Goal: Check status: Check status

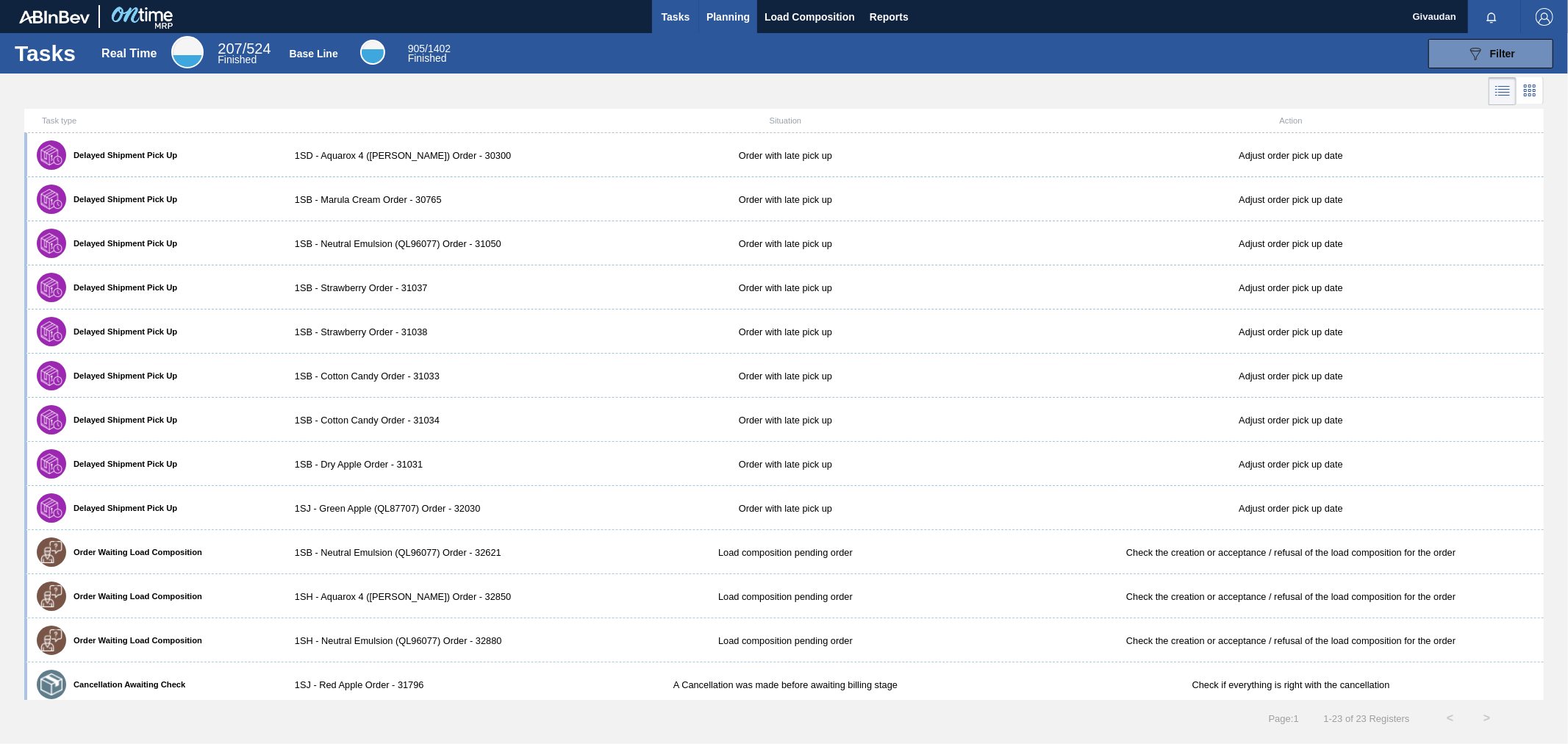
click at [723, 11] on span "Planning" at bounding box center [728, 17] width 44 height 18
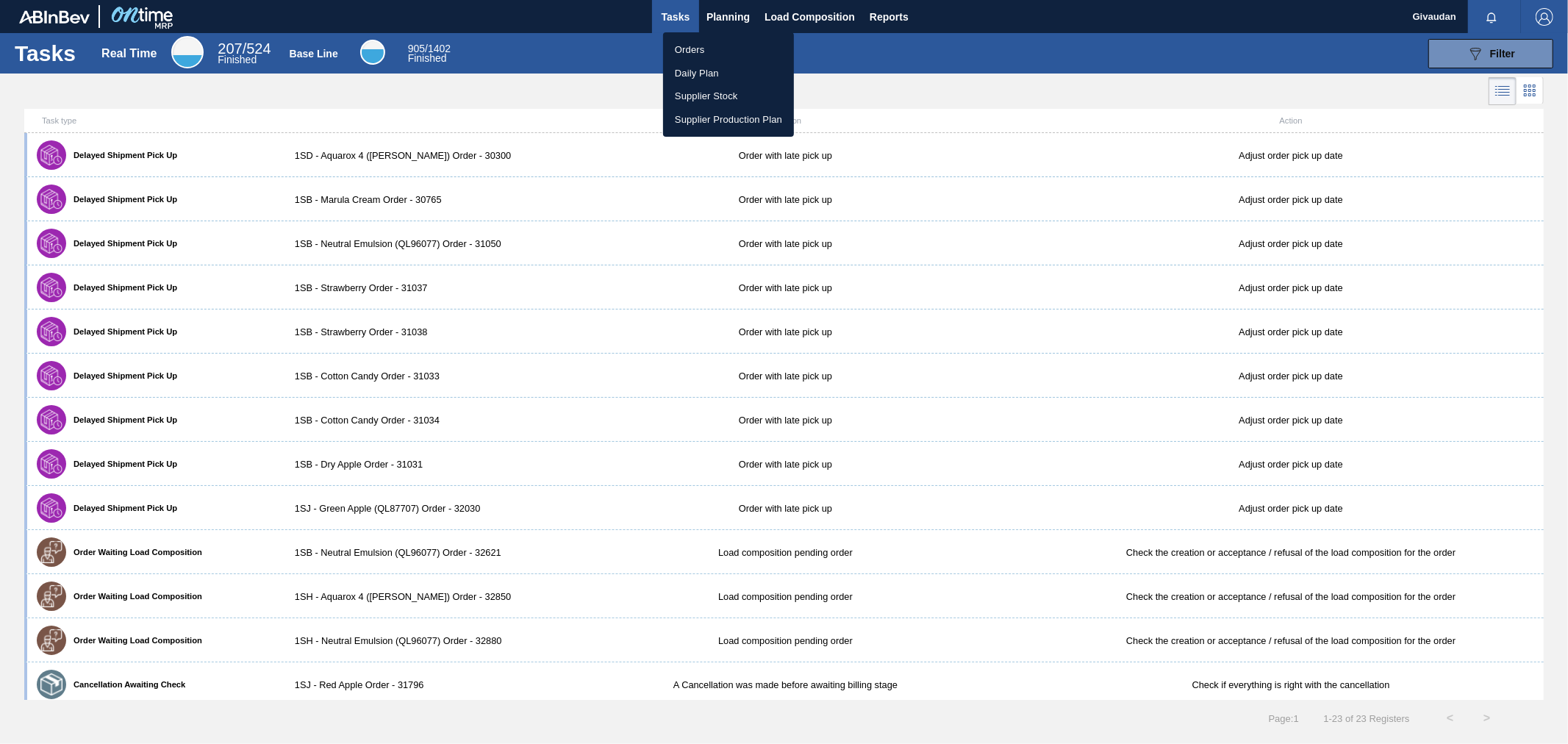
click at [691, 43] on li "Orders" at bounding box center [728, 50] width 131 height 23
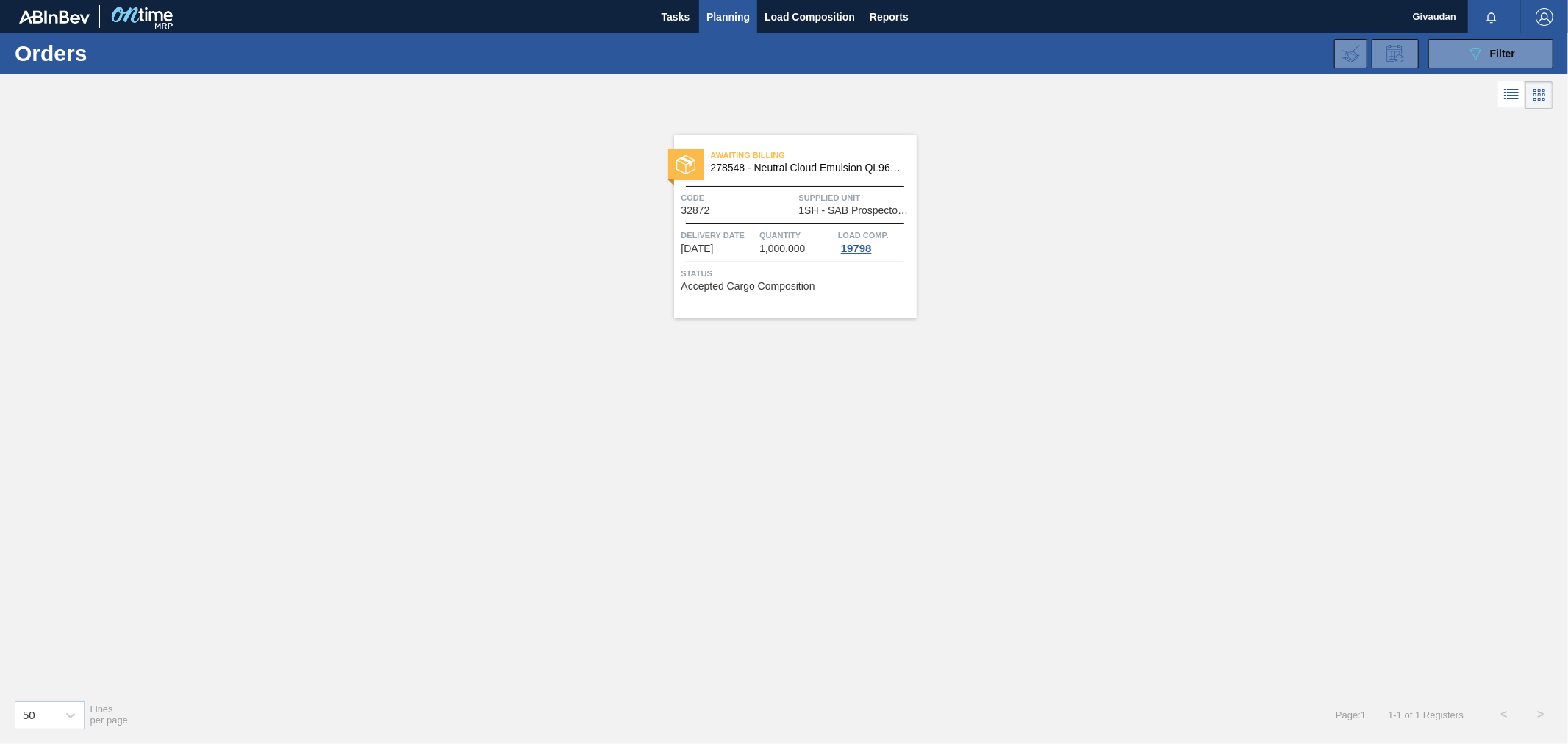
click at [786, 192] on span "Code" at bounding box center [738, 197] width 114 height 15
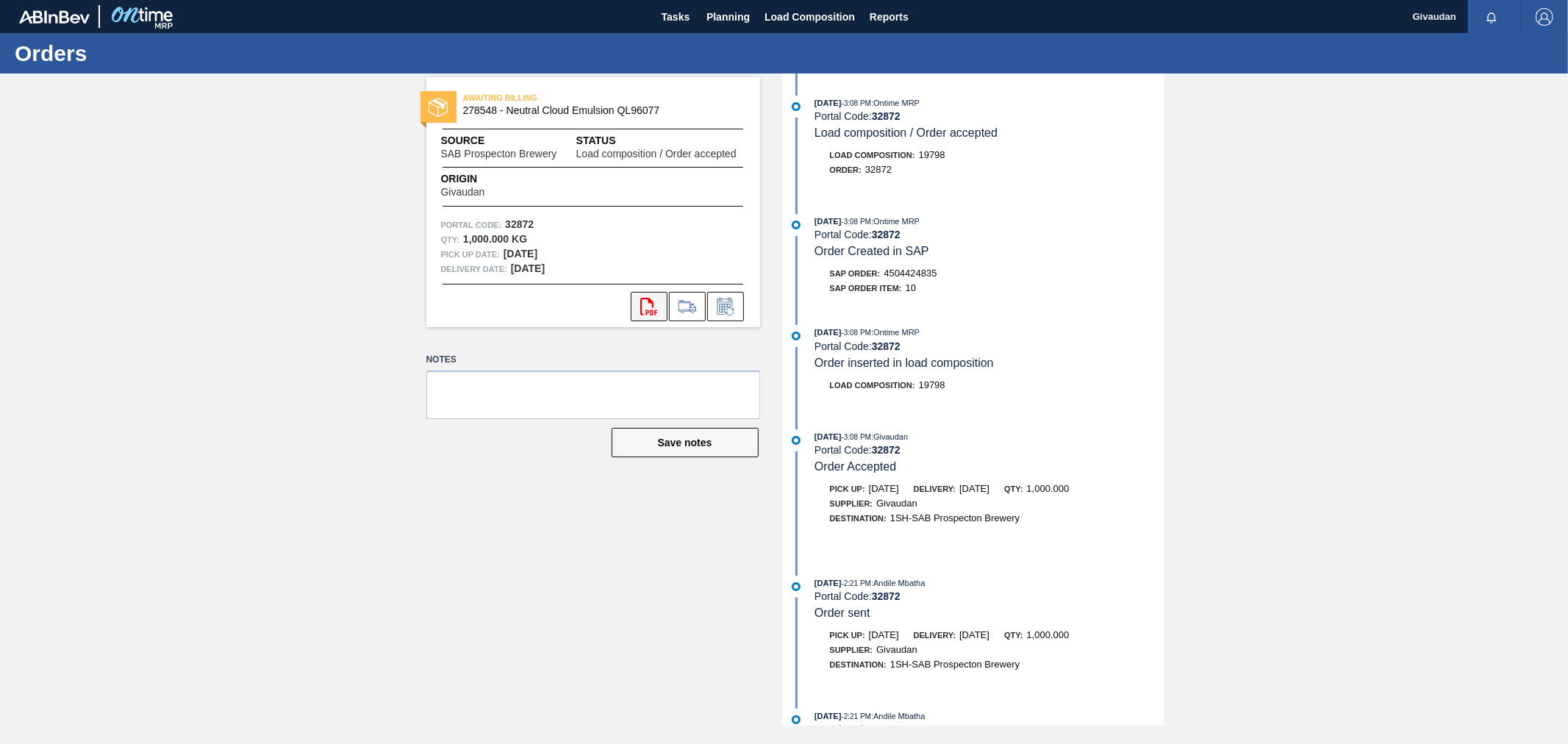
click at [650, 302] on icon at bounding box center [649, 307] width 17 height 18
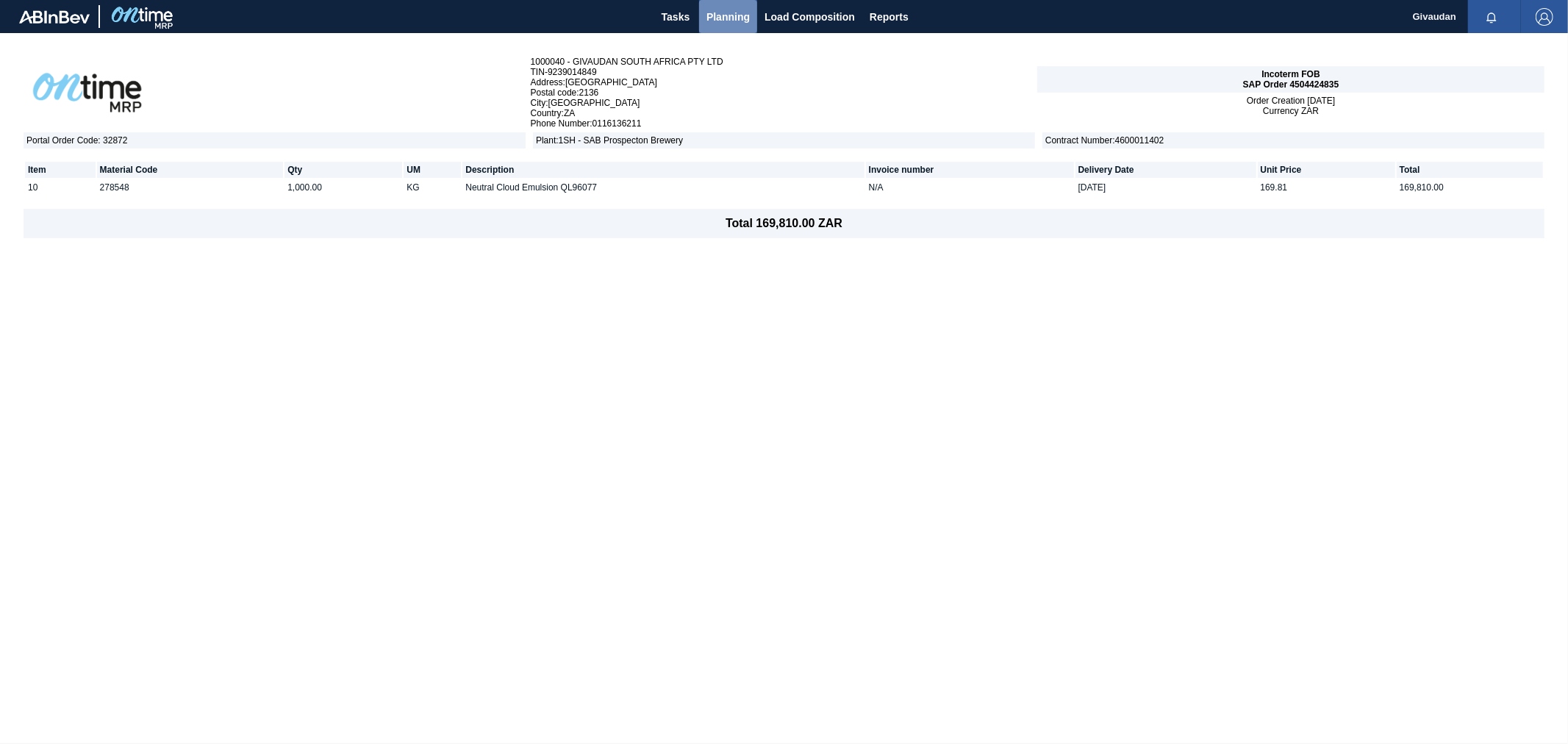
click at [725, 12] on span "Planning" at bounding box center [728, 17] width 44 height 18
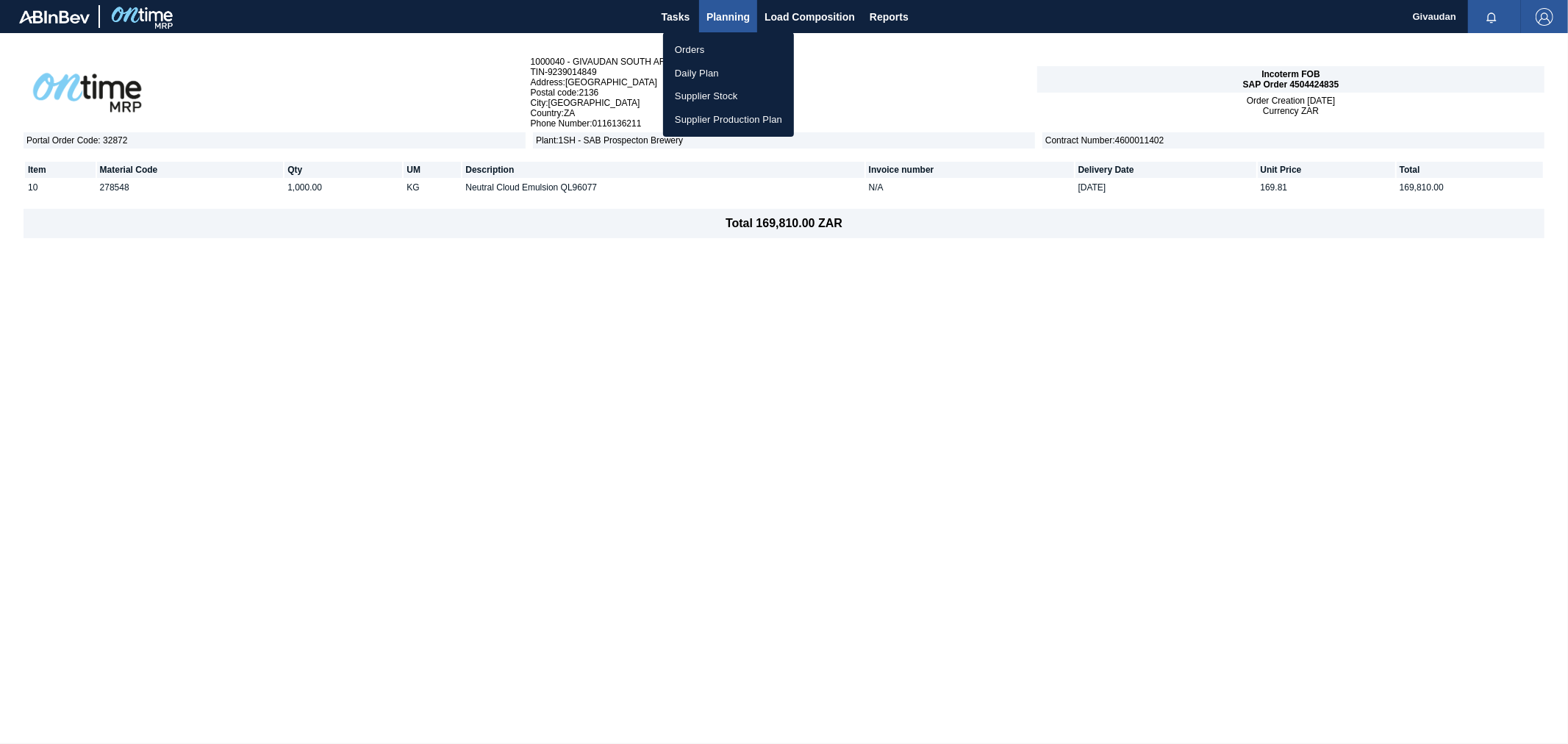
click at [681, 44] on li "Orders" at bounding box center [728, 50] width 131 height 23
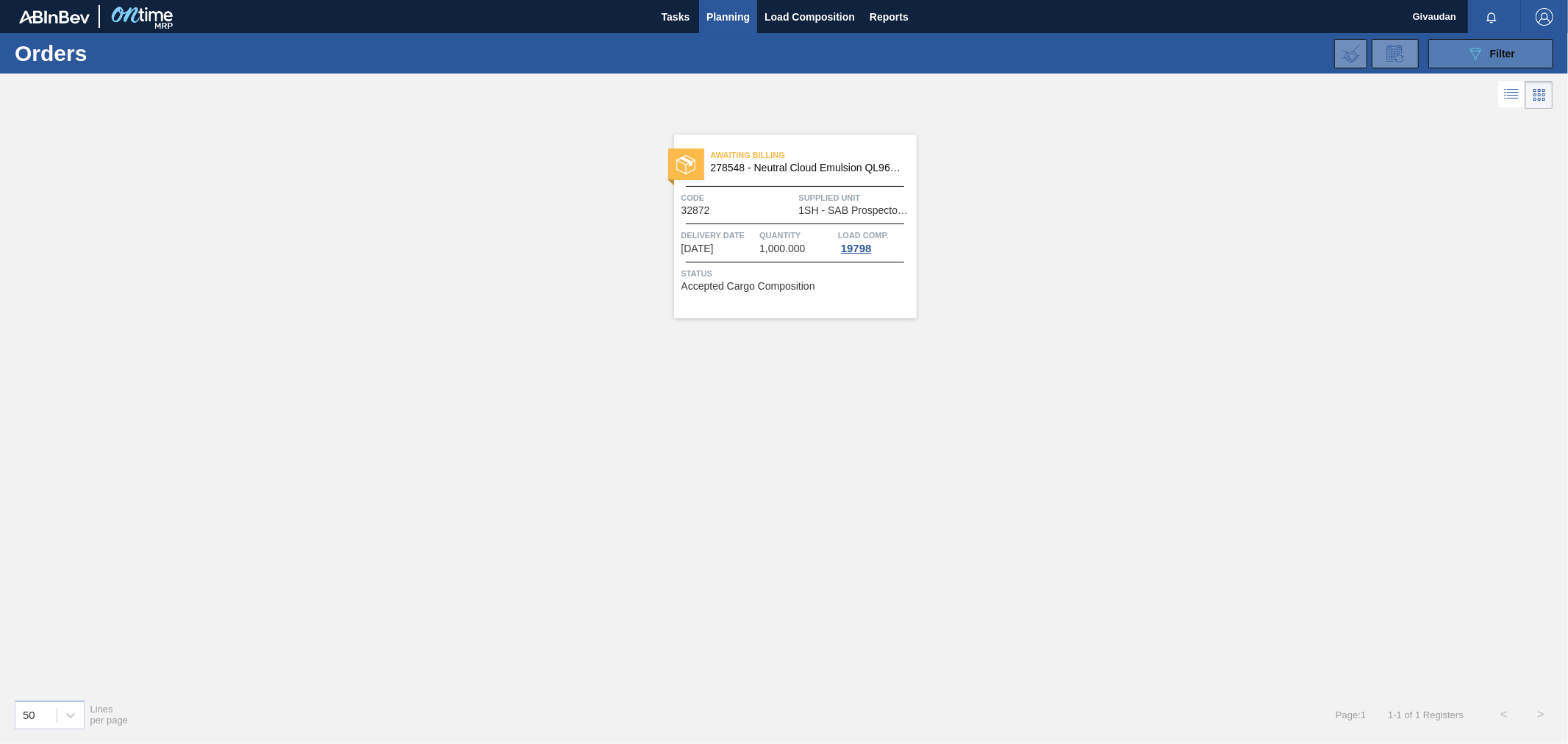
click at [1481, 53] on icon "089F7B8B-B2A5-4AFE-B5C0-19BA573D28AC" at bounding box center [1475, 53] width 18 height 18
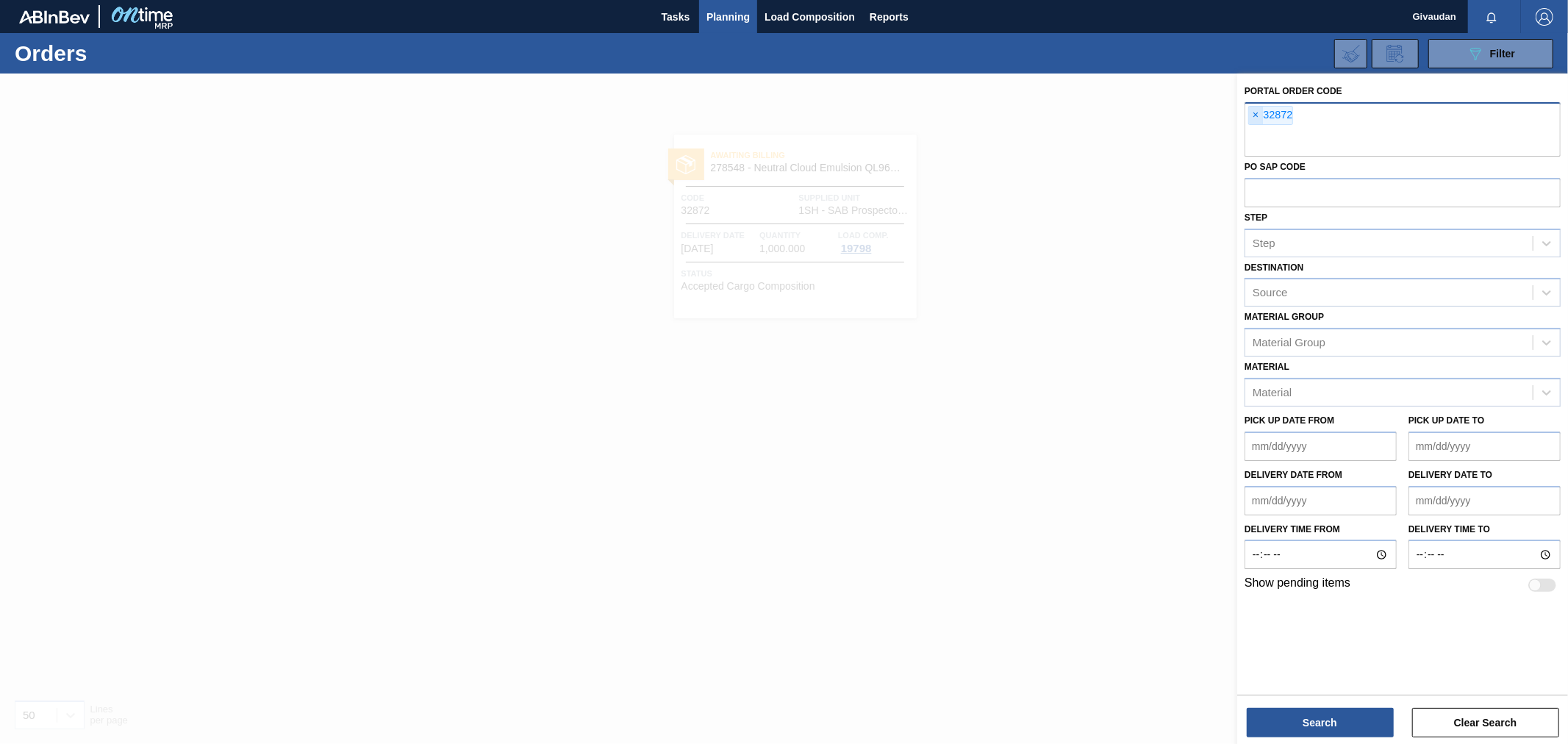
click at [1257, 111] on span "×" at bounding box center [1256, 116] width 14 height 18
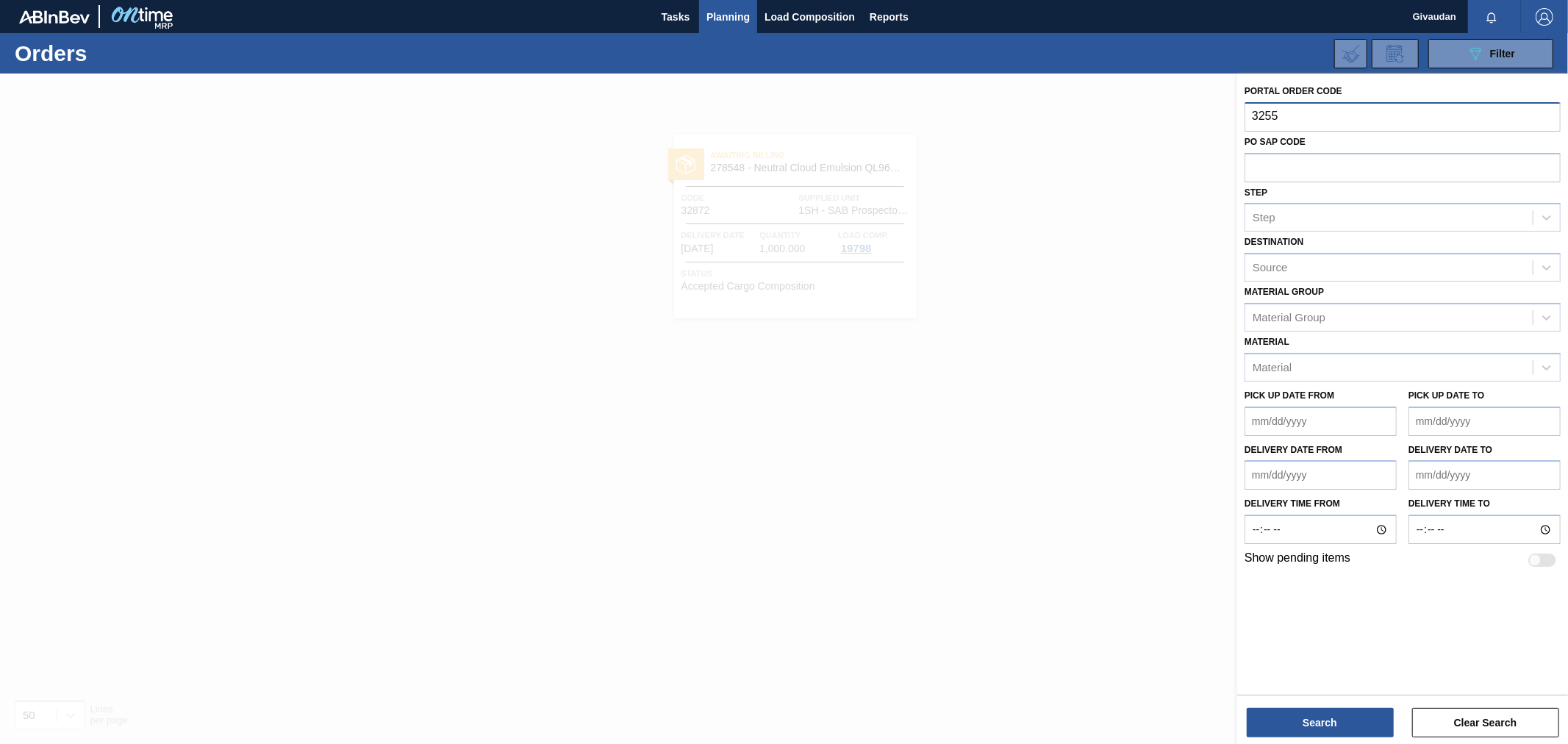
type input "32558"
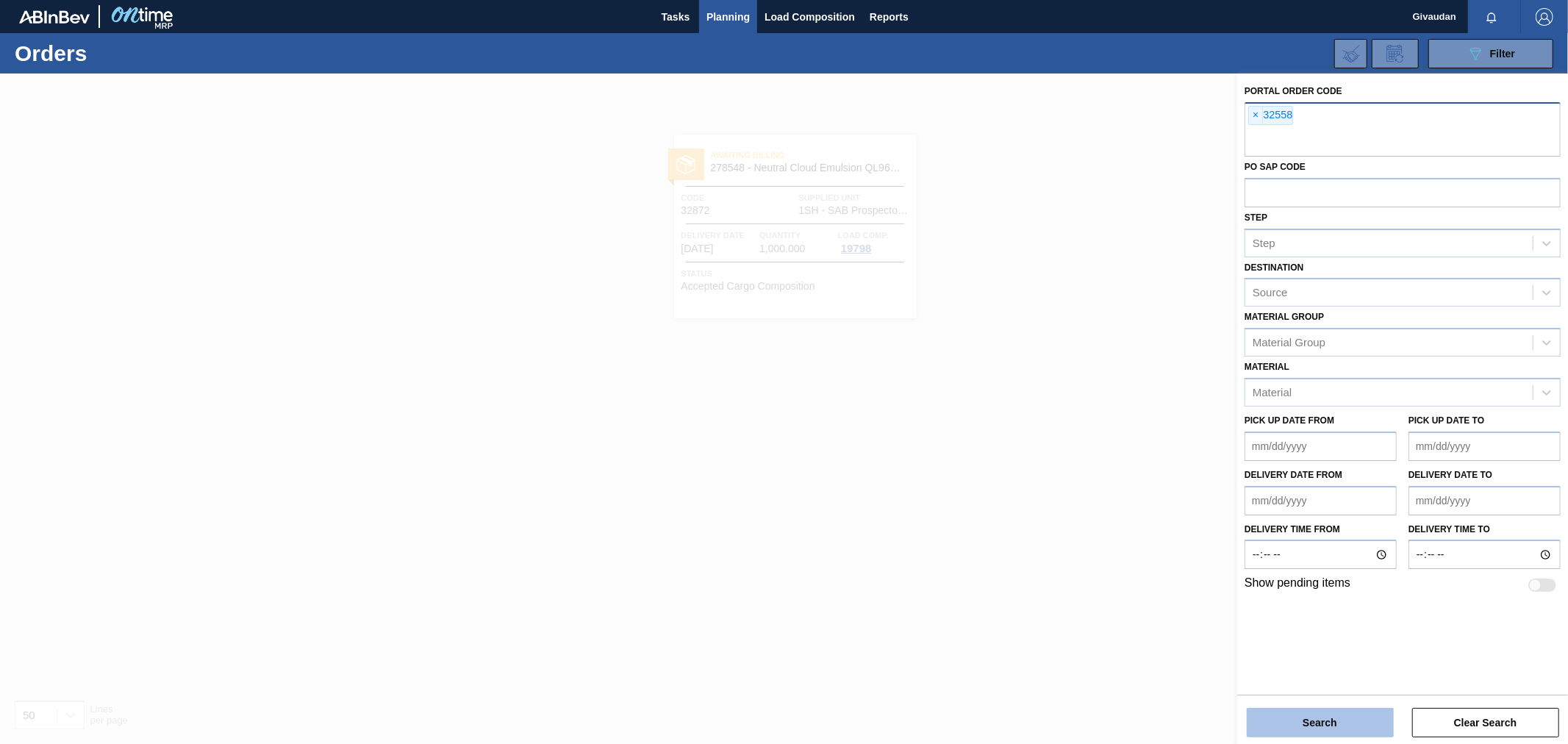
click at [1319, 725] on button "Search" at bounding box center [1319, 723] width 147 height 29
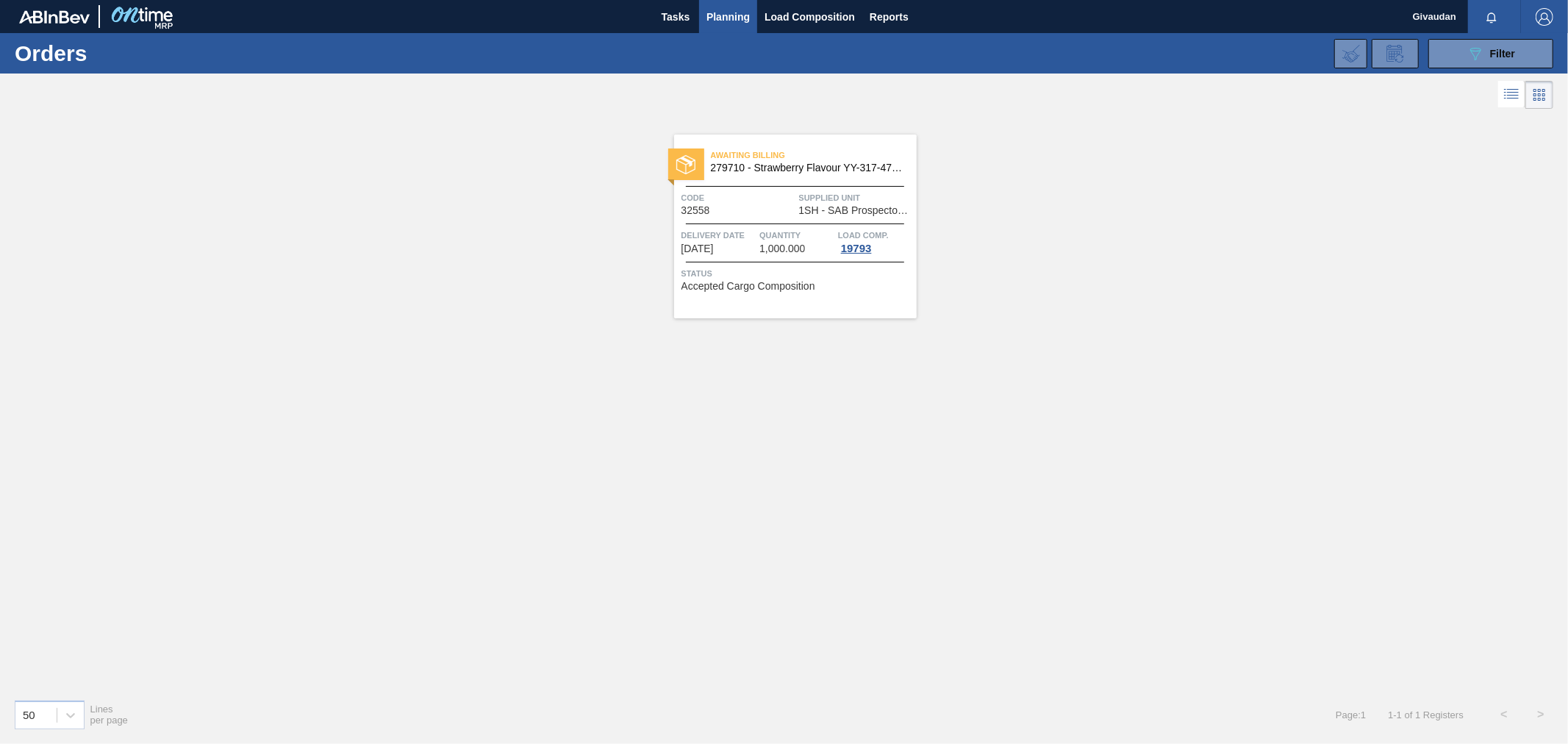
click at [804, 262] on div at bounding box center [795, 262] width 219 height 1
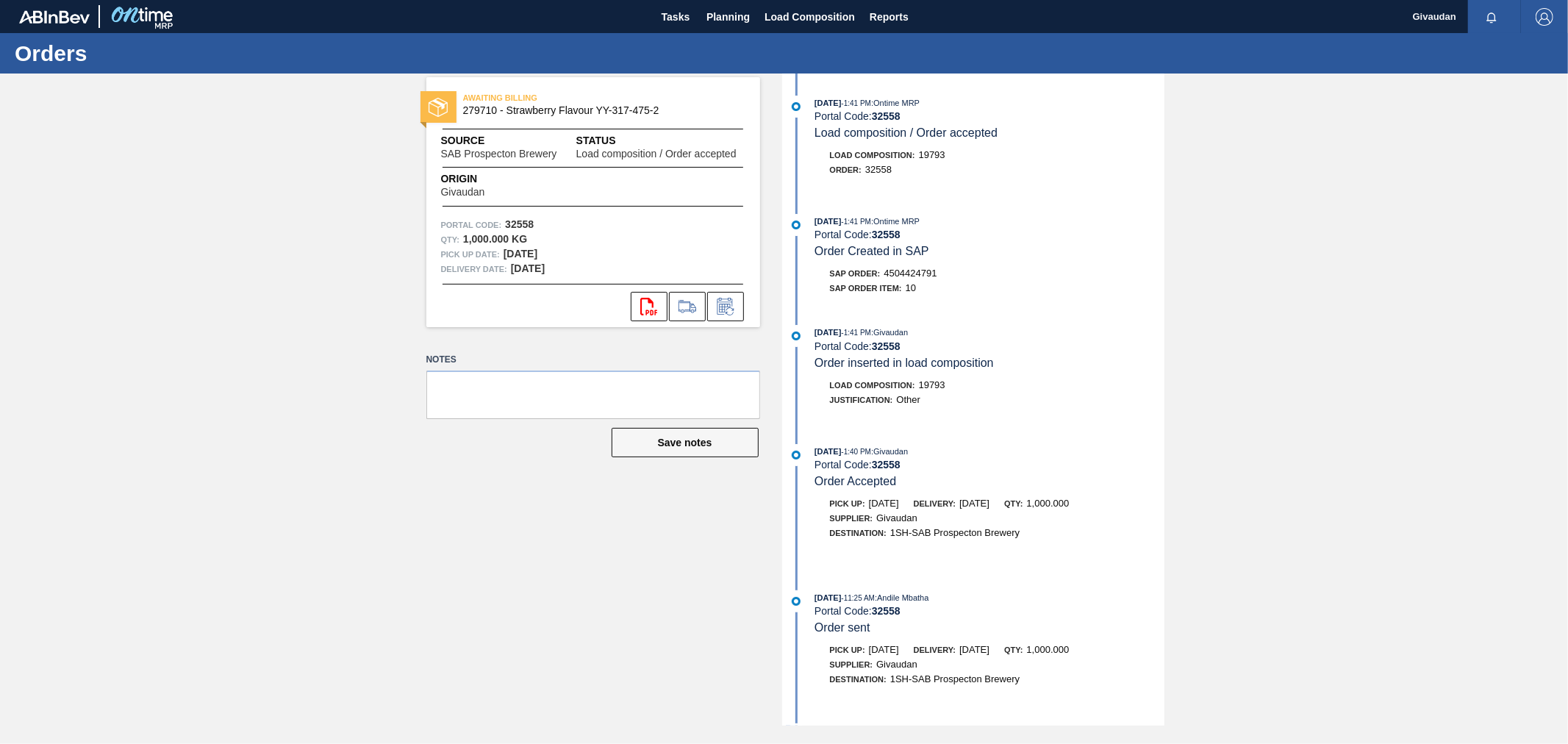
scroll to position [68, 0]
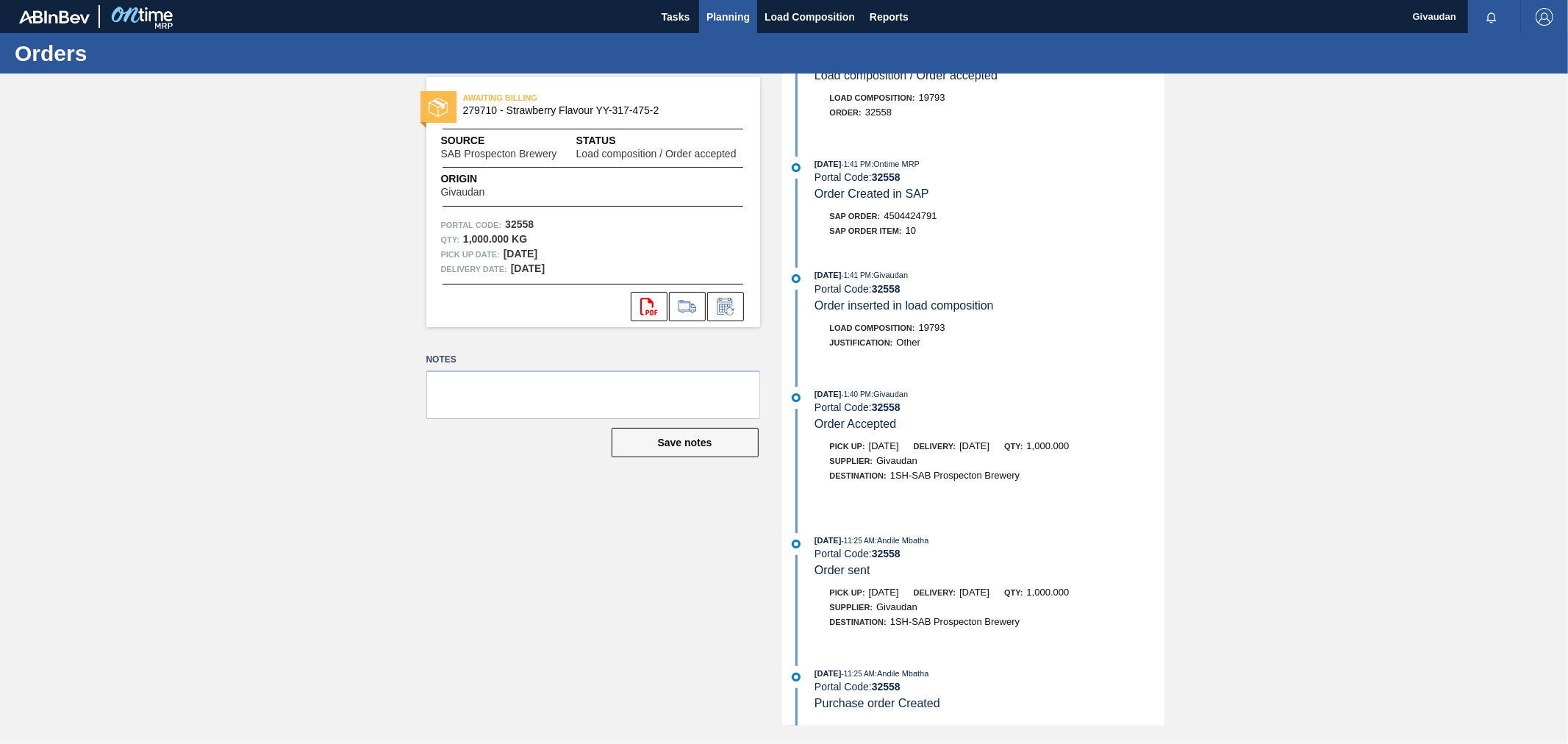
click at [733, 11] on span "Planning" at bounding box center [728, 17] width 44 height 18
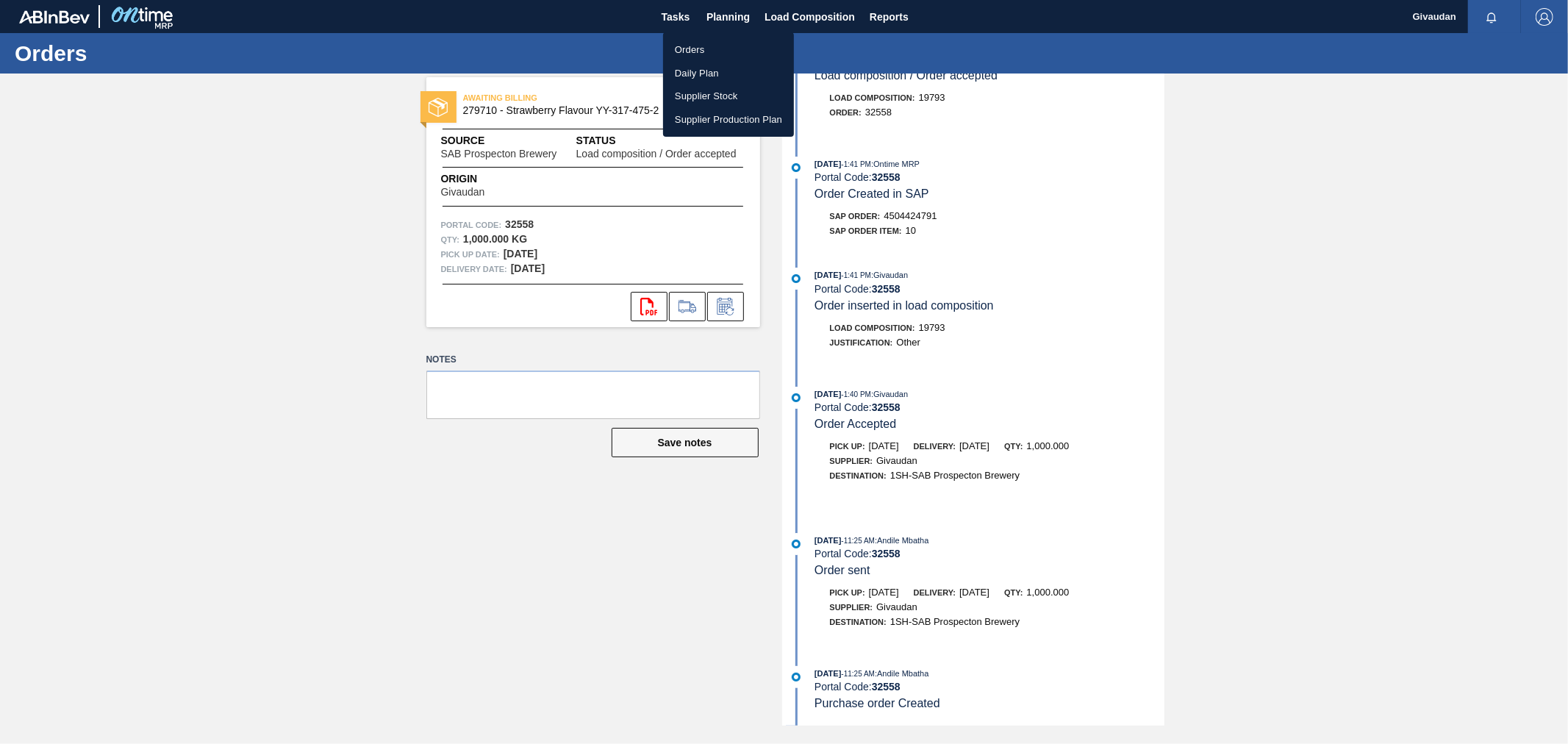
click at [707, 47] on li "Orders" at bounding box center [728, 50] width 131 height 23
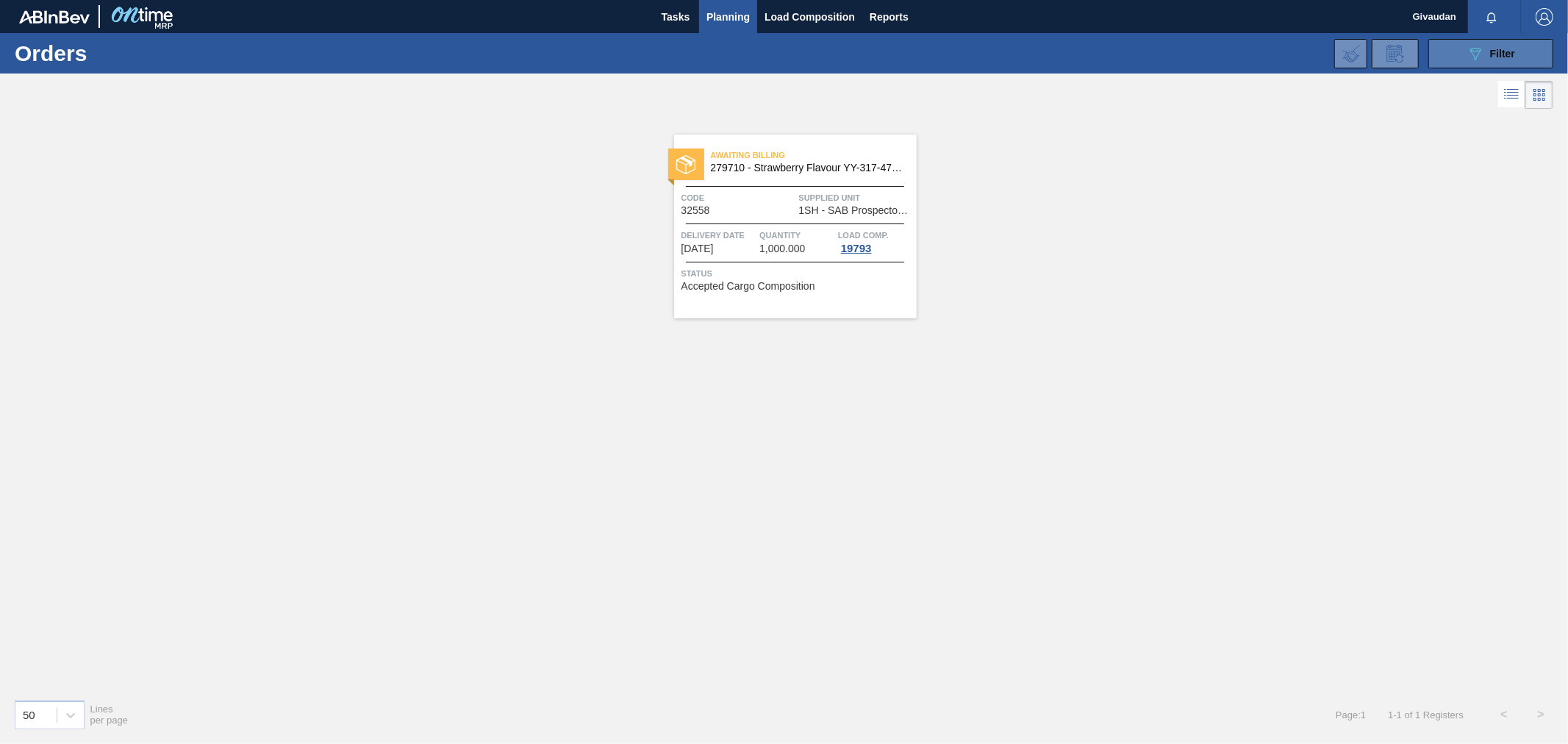
click at [1495, 44] on div "089F7B8B-B2A5-4AFE-B5C0-19BA573D28AC Filter" at bounding box center [1490, 53] width 49 height 18
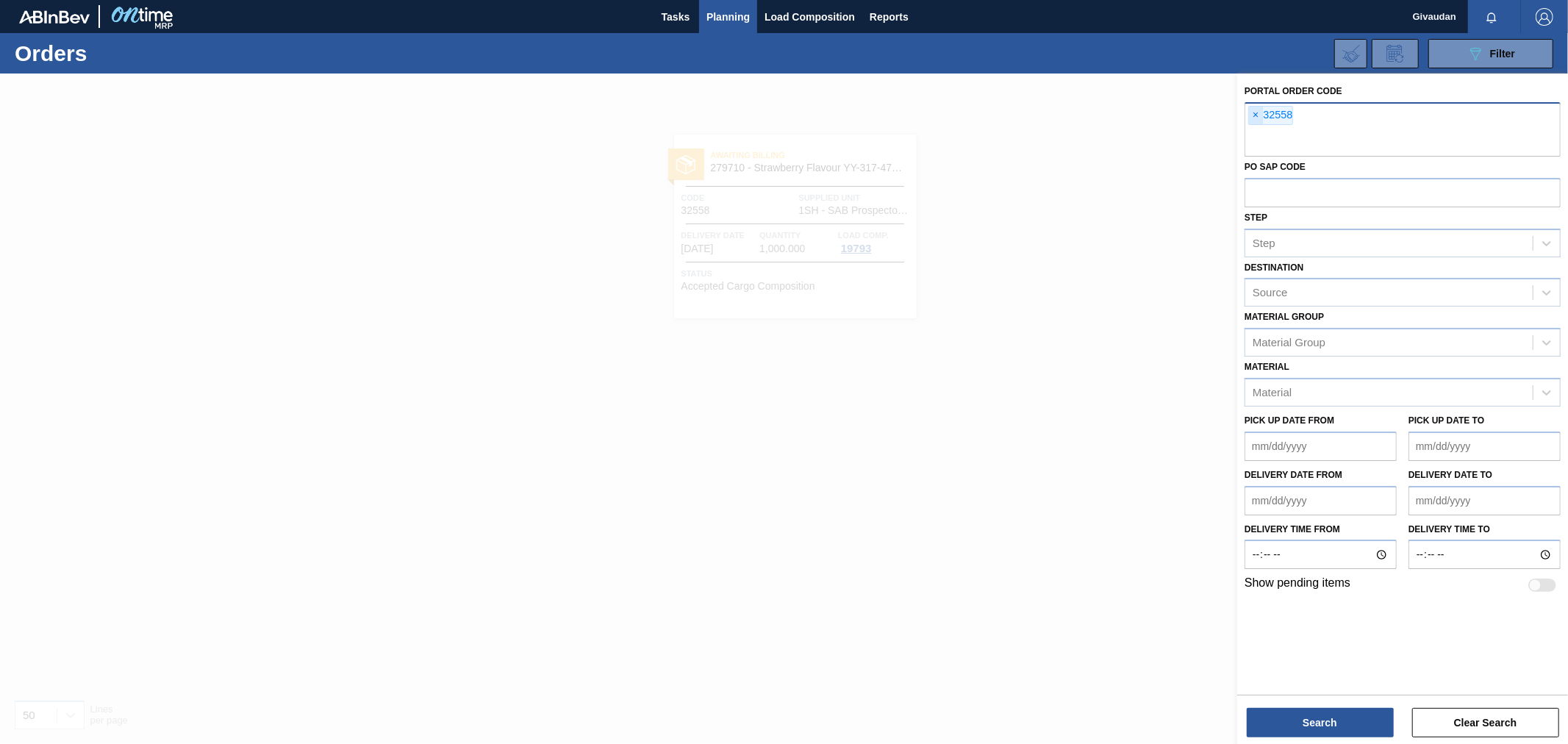
click at [1255, 110] on span "×" at bounding box center [1256, 116] width 14 height 18
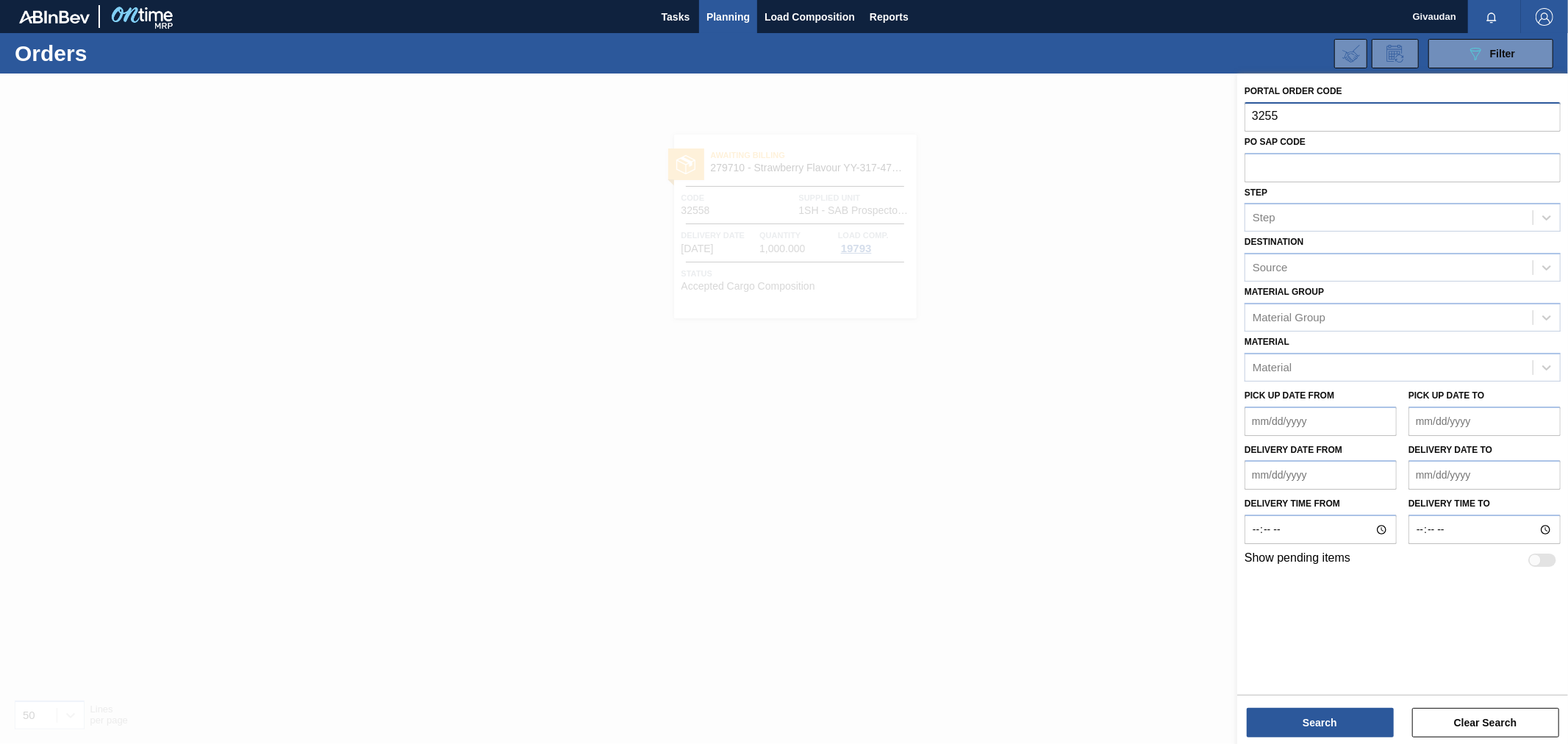
type input "32559"
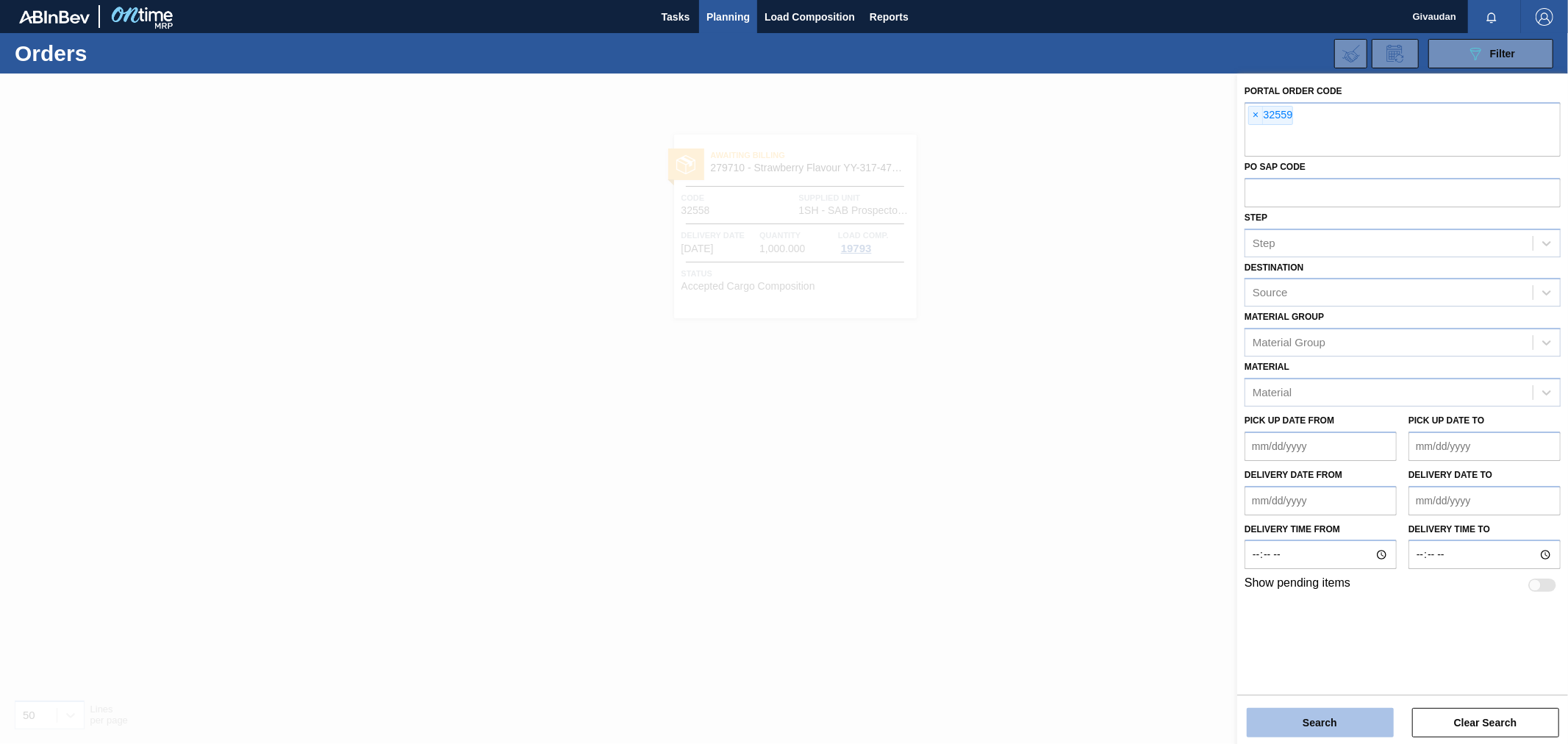
click at [1339, 715] on button "Search" at bounding box center [1319, 723] width 147 height 29
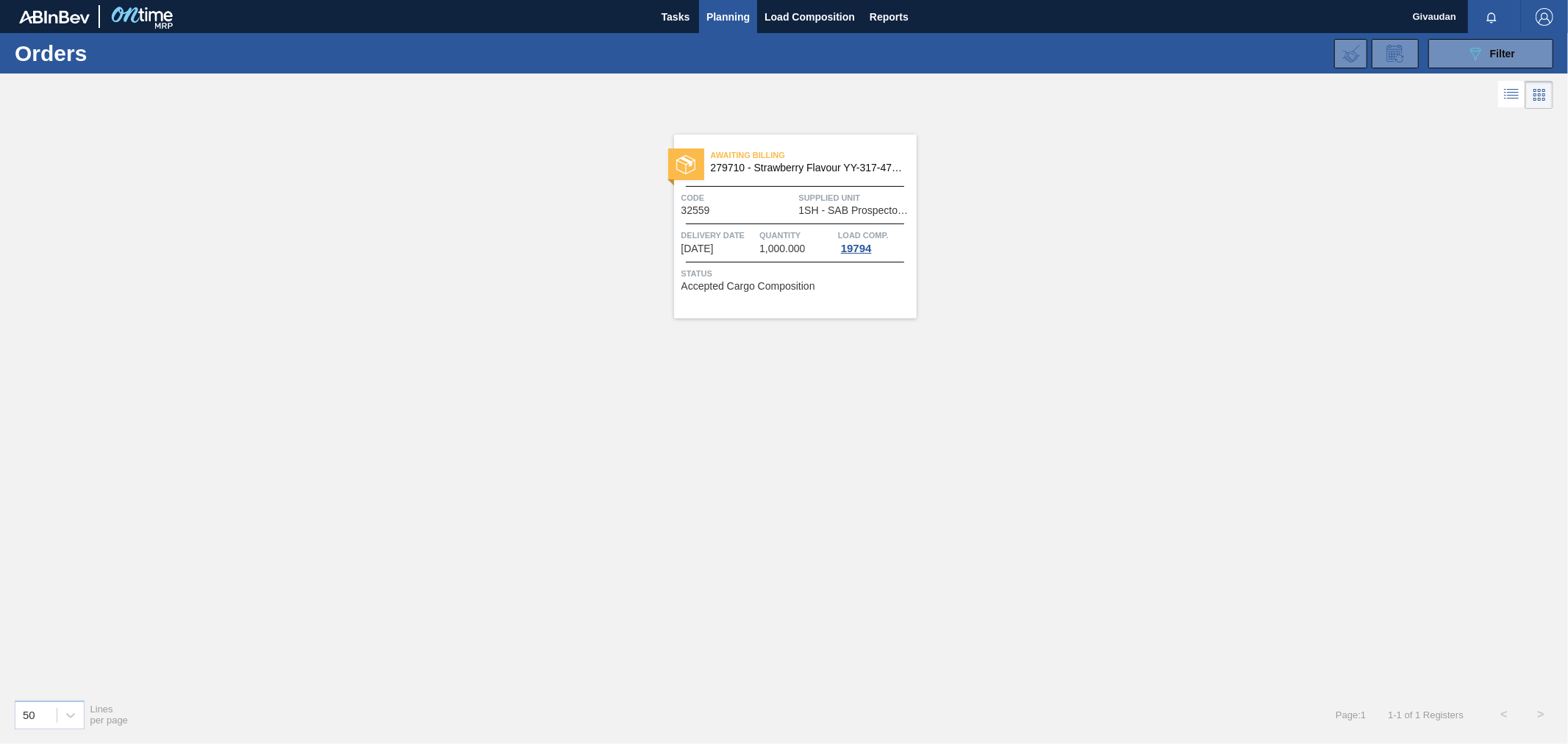
click at [775, 226] on div "Awaiting Billing 279710 - Strawberry Flavour YY-317-475-2 Code 32559 Supplied U…" at bounding box center [795, 226] width 243 height 184
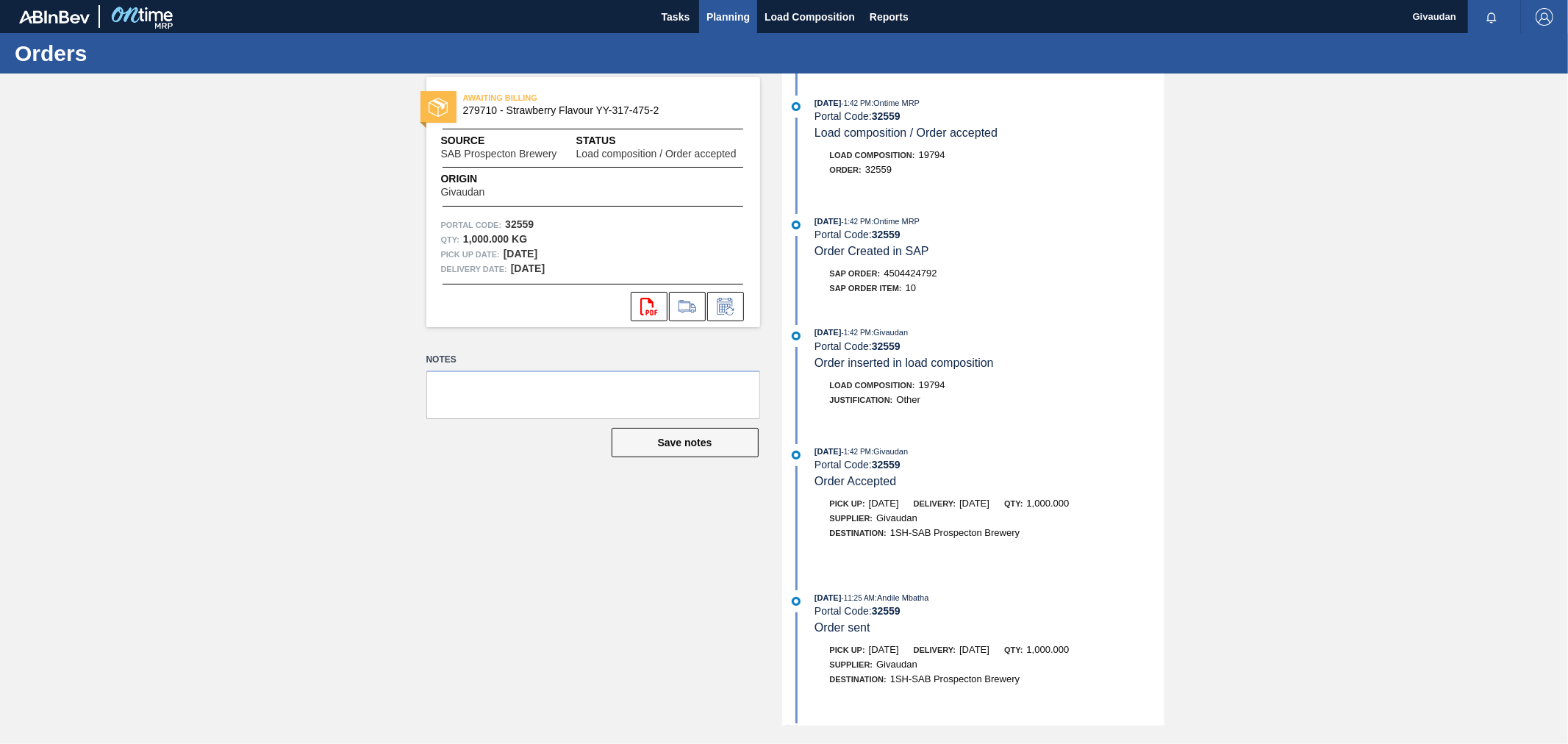
click at [703, 11] on button "Planning" at bounding box center [728, 16] width 58 height 33
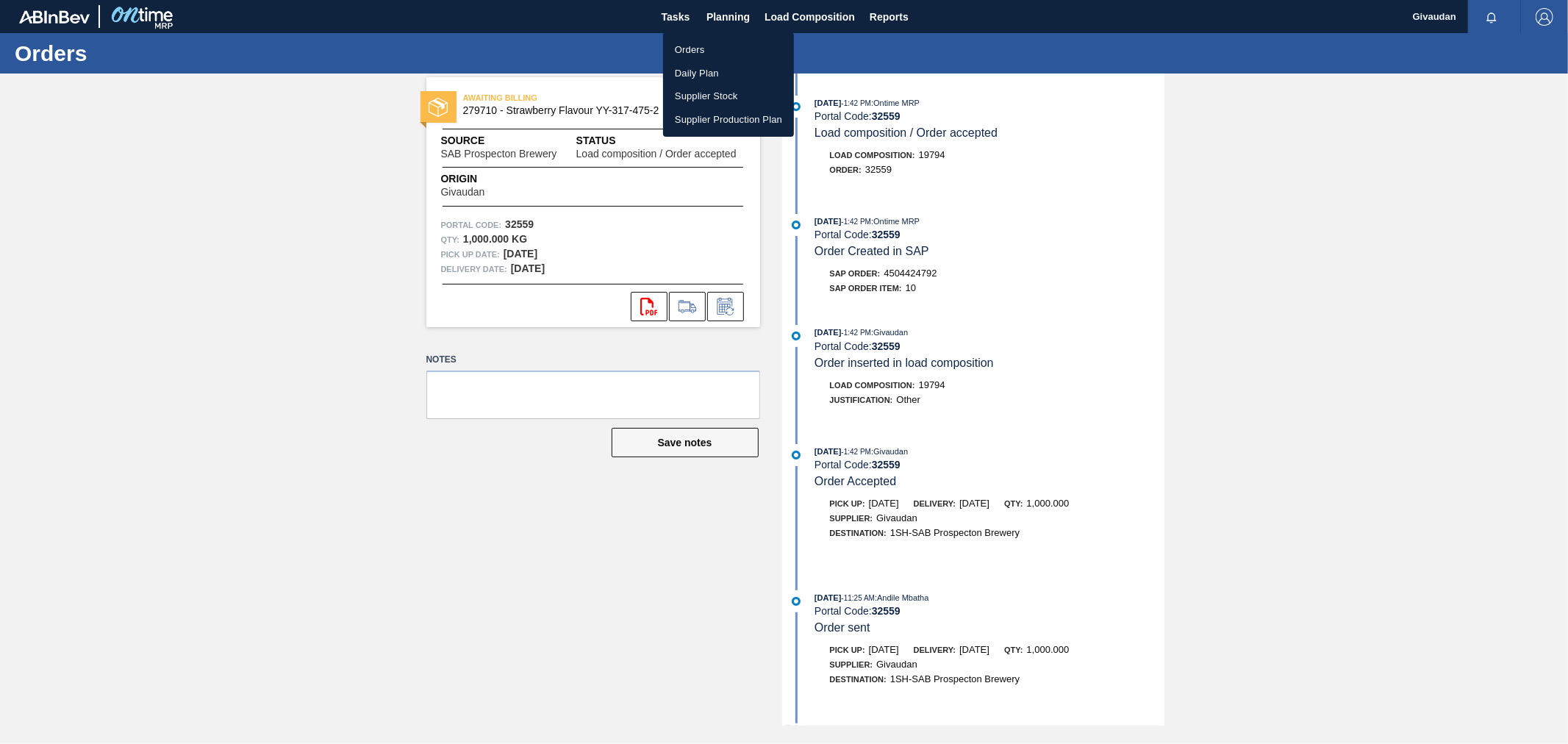
click at [728, 41] on li "Orders" at bounding box center [728, 50] width 131 height 23
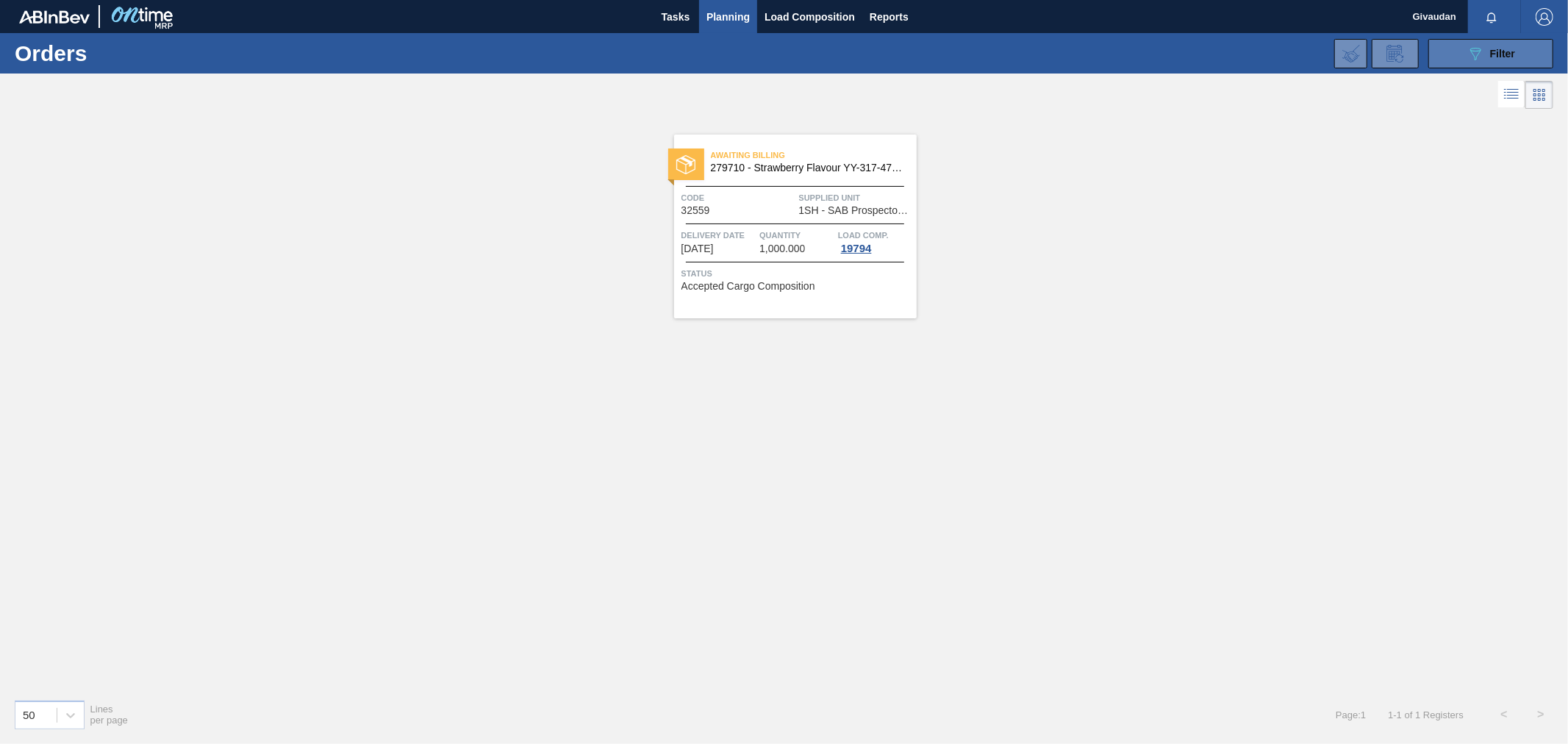
click at [1508, 46] on div "089F7B8B-B2A5-4AFE-B5C0-19BA573D28AC Filter" at bounding box center [1490, 53] width 49 height 18
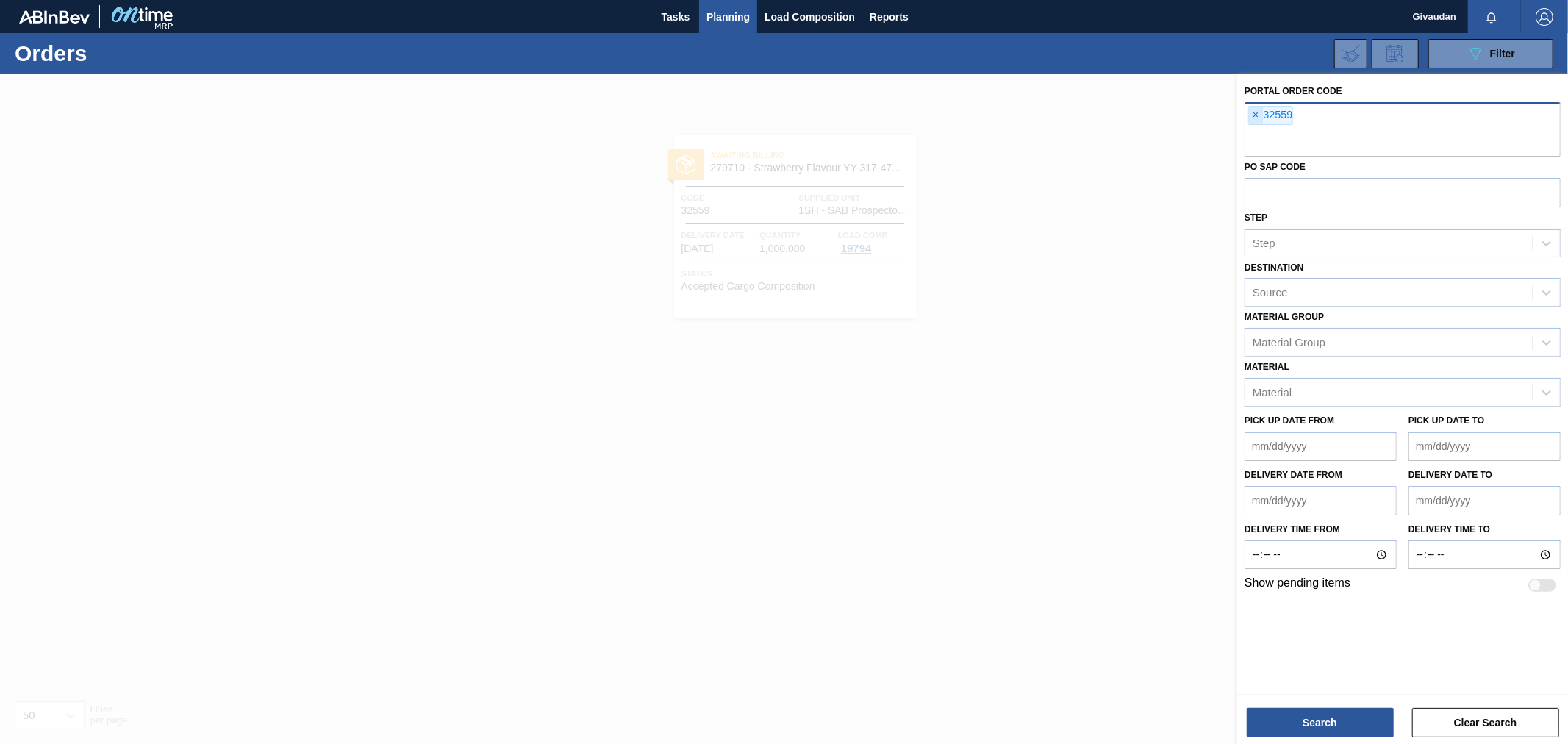
click at [1260, 114] on span "×" at bounding box center [1256, 116] width 14 height 18
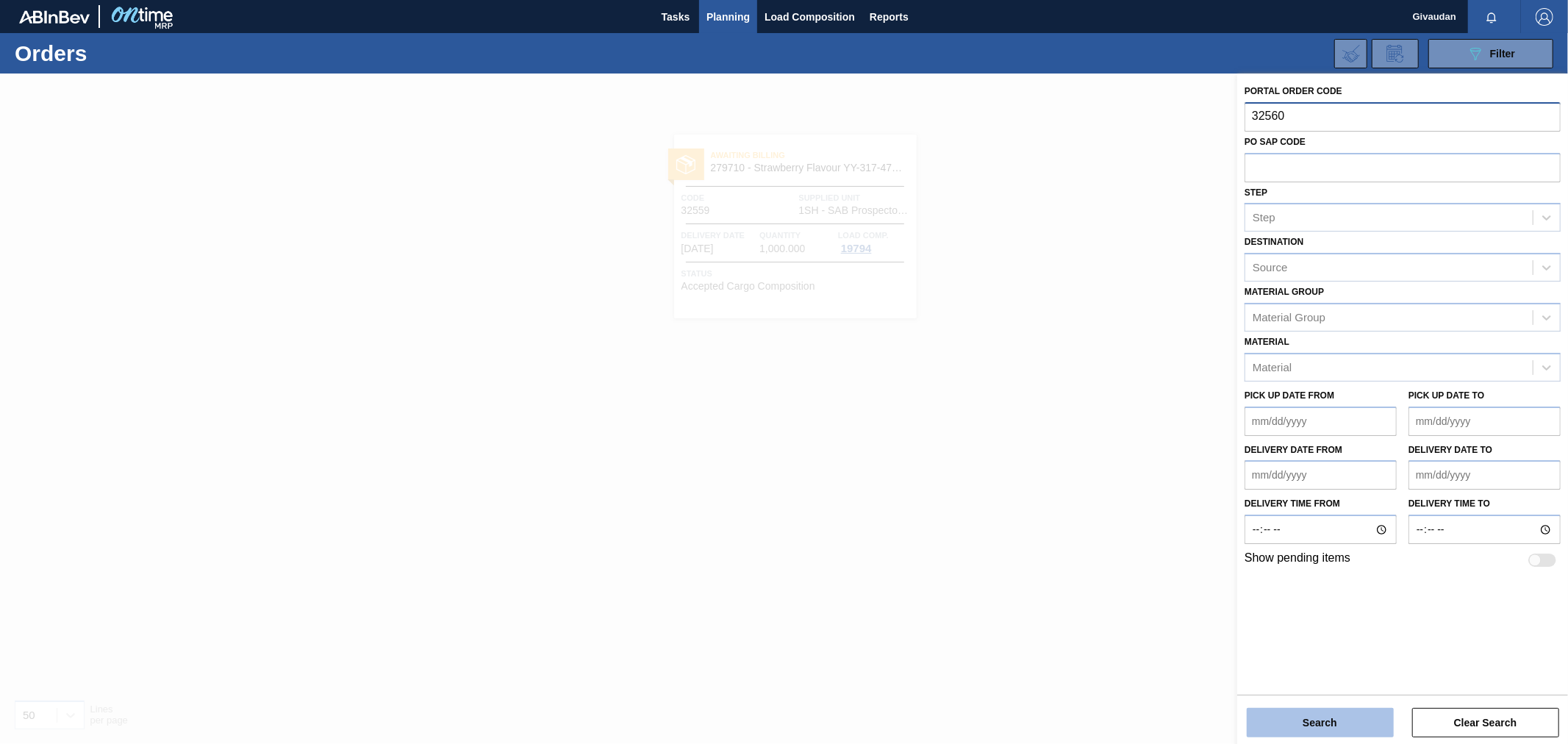
type input "32560"
click at [1309, 724] on button "Search" at bounding box center [1319, 723] width 147 height 29
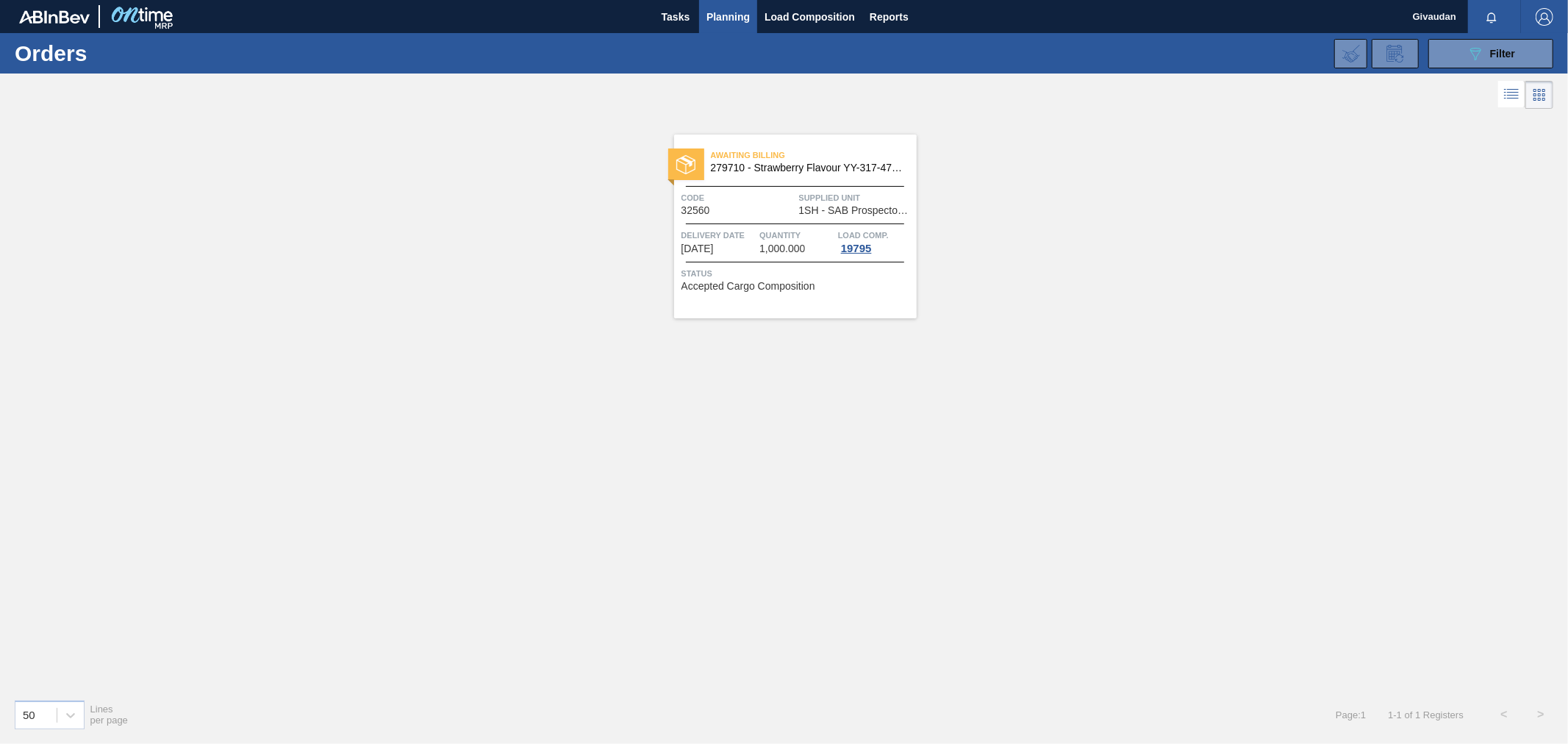
click at [832, 196] on span "Supplied Unit" at bounding box center [856, 197] width 114 height 15
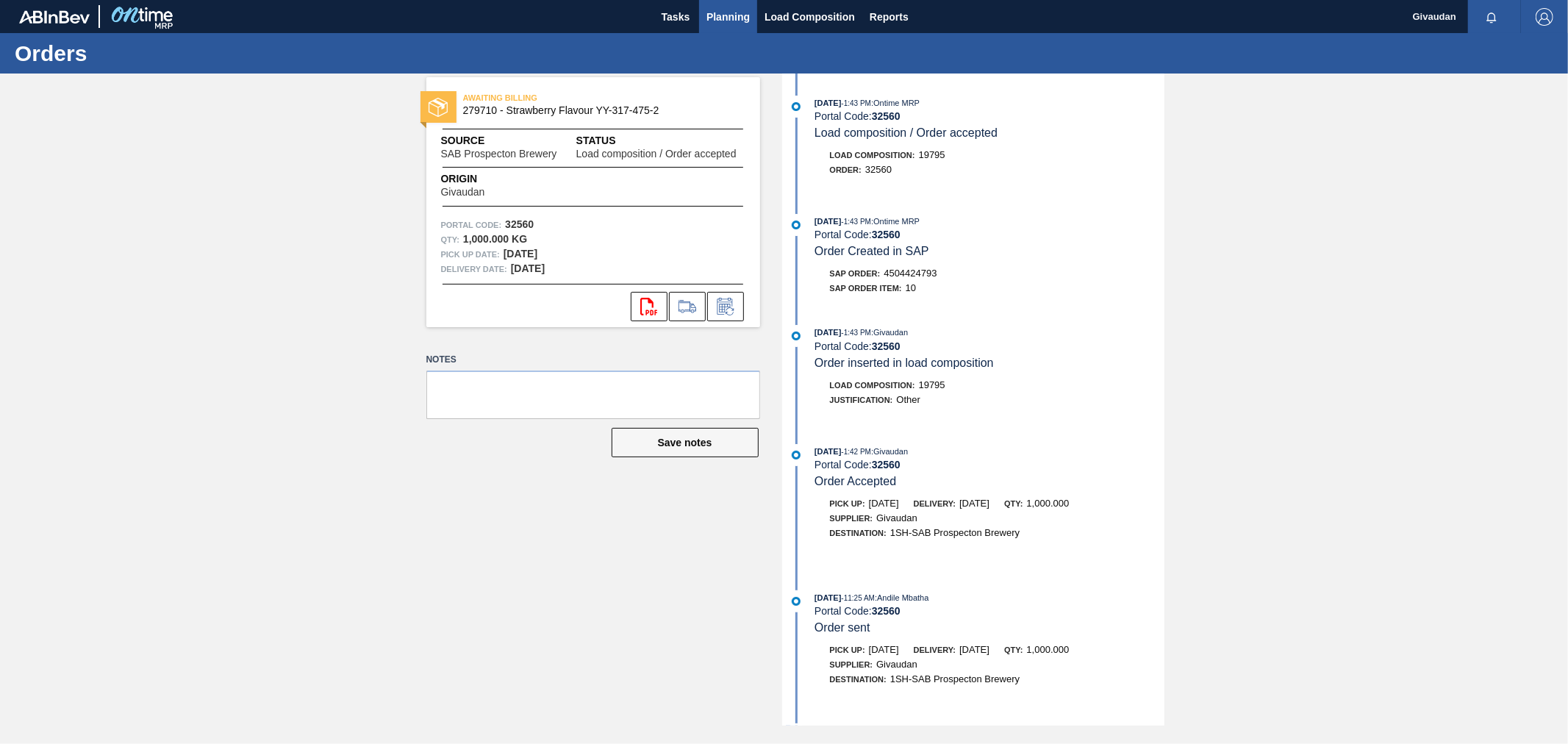
click at [699, 10] on button "Planning" at bounding box center [728, 16] width 58 height 33
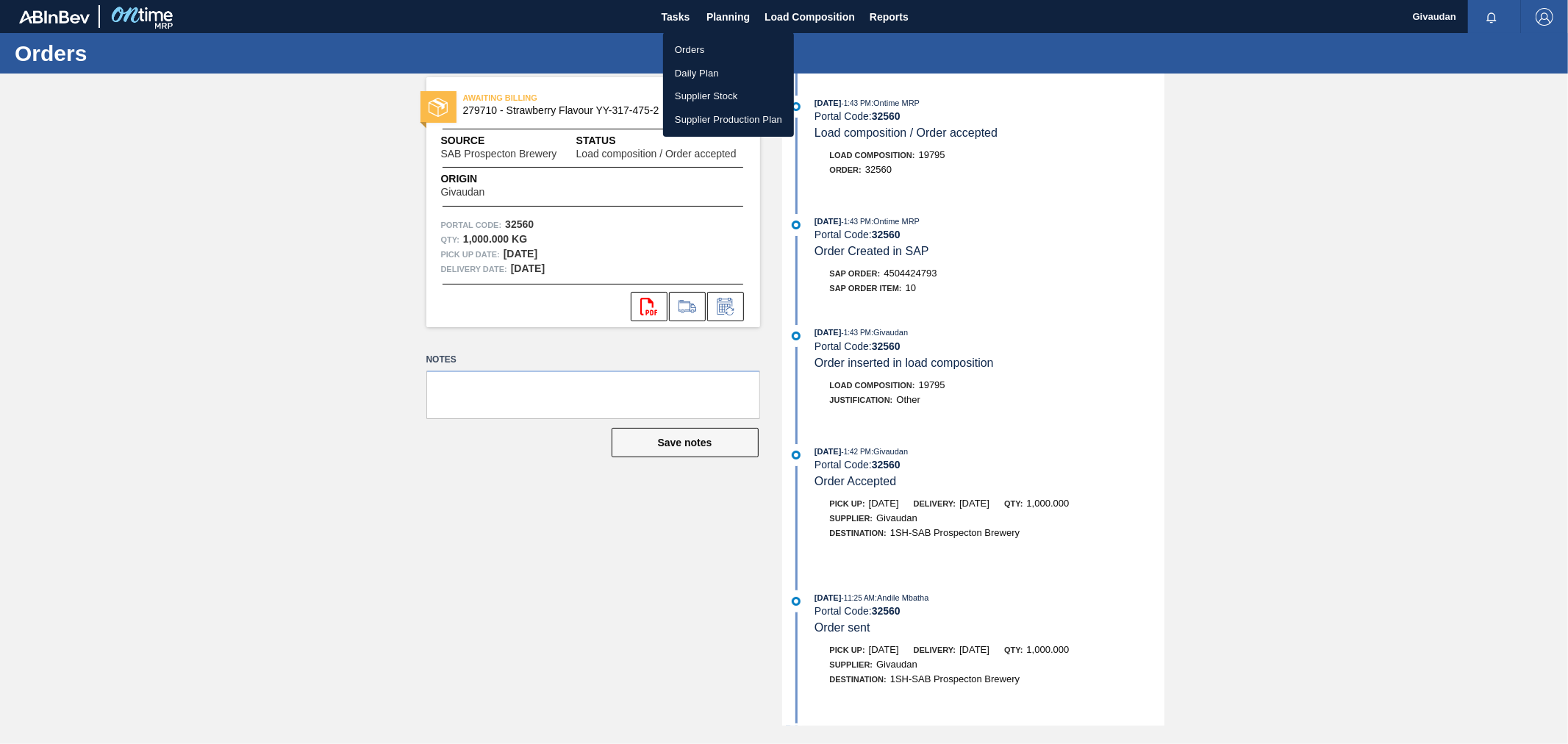
click at [665, 32] on ul "Orders Daily Plan Supplier Stock Supplier Production Plan" at bounding box center [728, 84] width 131 height 104
click at [704, 50] on li "Orders" at bounding box center [728, 50] width 131 height 23
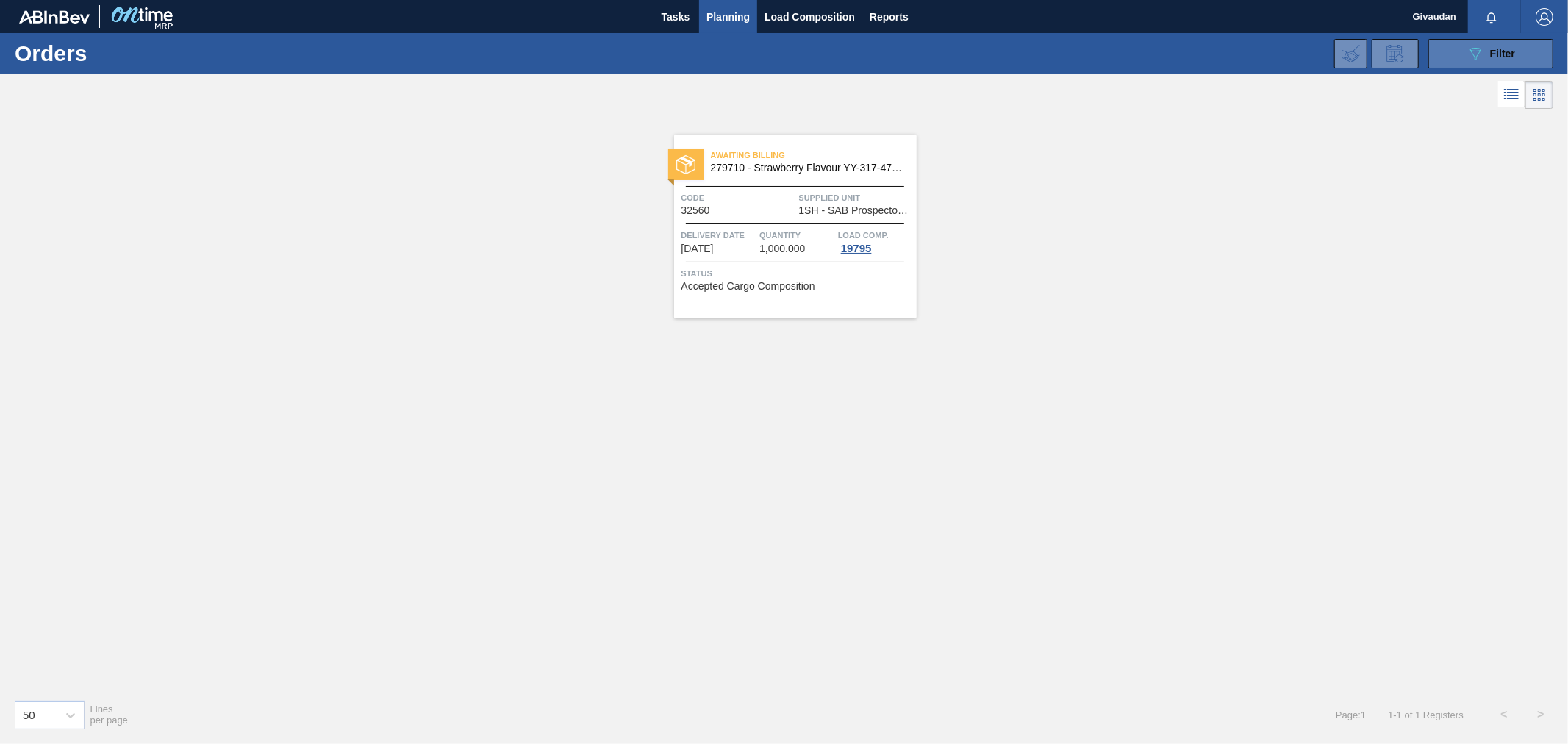
click at [1487, 48] on div "089F7B8B-B2A5-4AFE-B5C0-19BA573D28AC Filter" at bounding box center [1490, 53] width 49 height 18
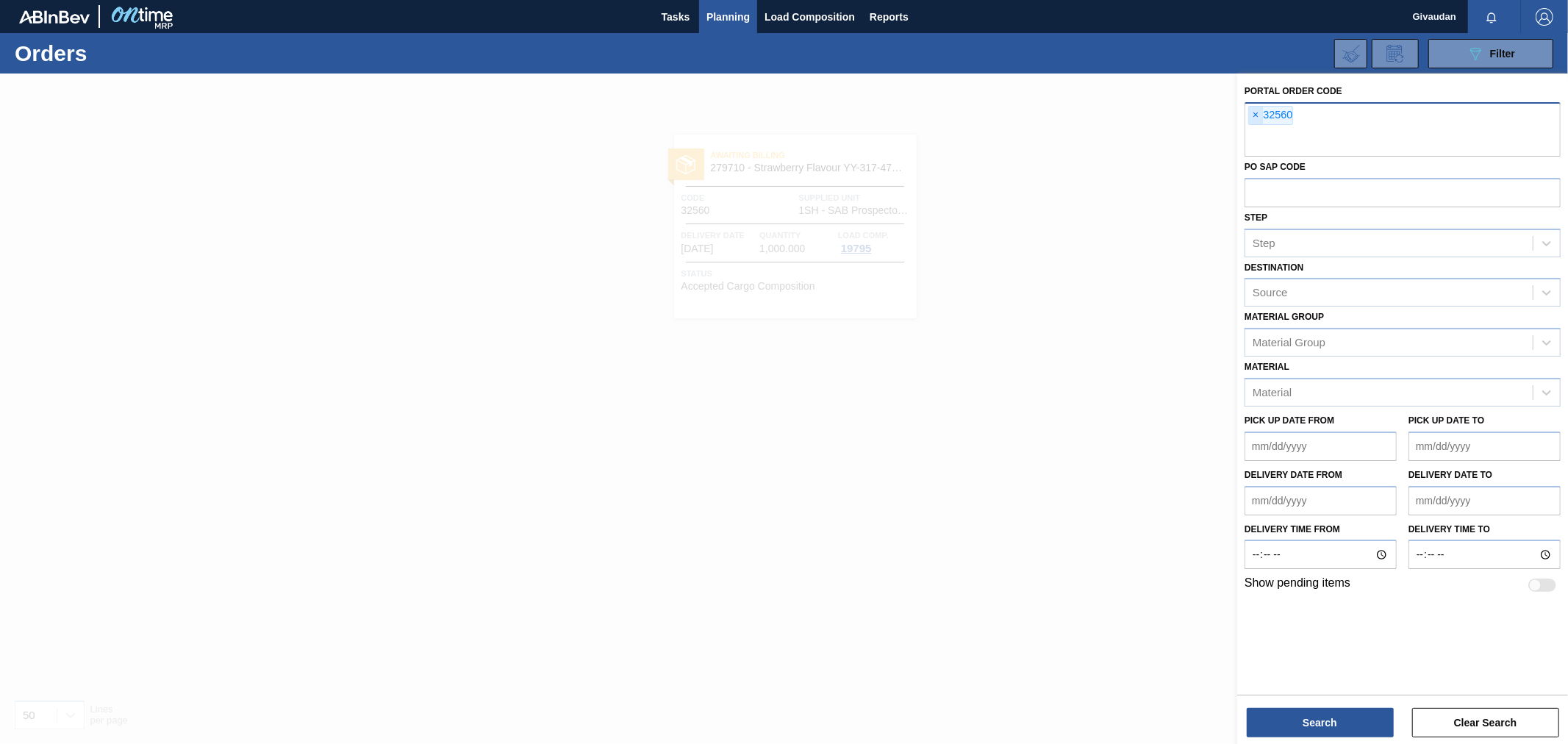
click at [1249, 107] on span "×" at bounding box center [1256, 116] width 14 height 18
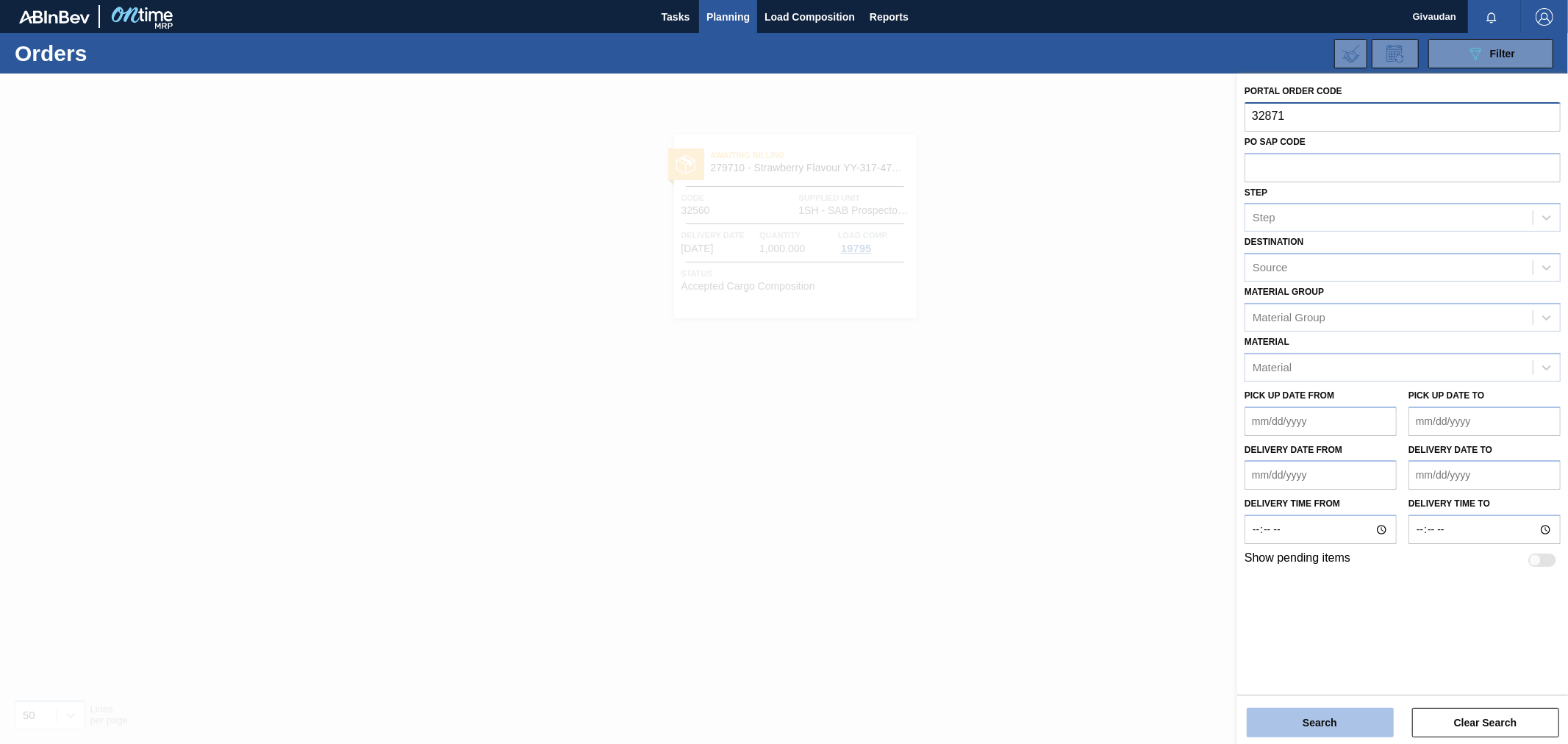
type input "32871"
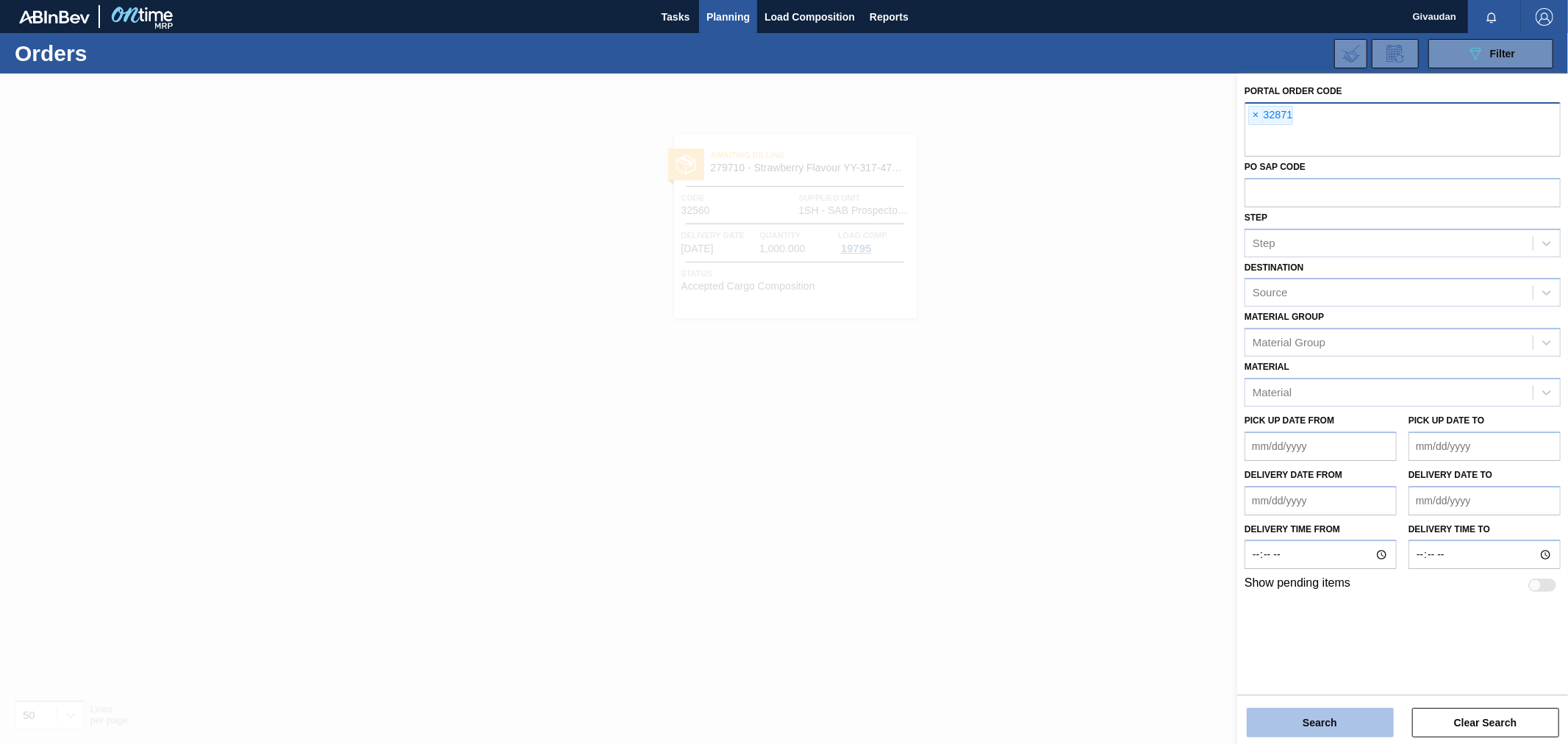
click at [1321, 719] on button "Search" at bounding box center [1319, 723] width 147 height 29
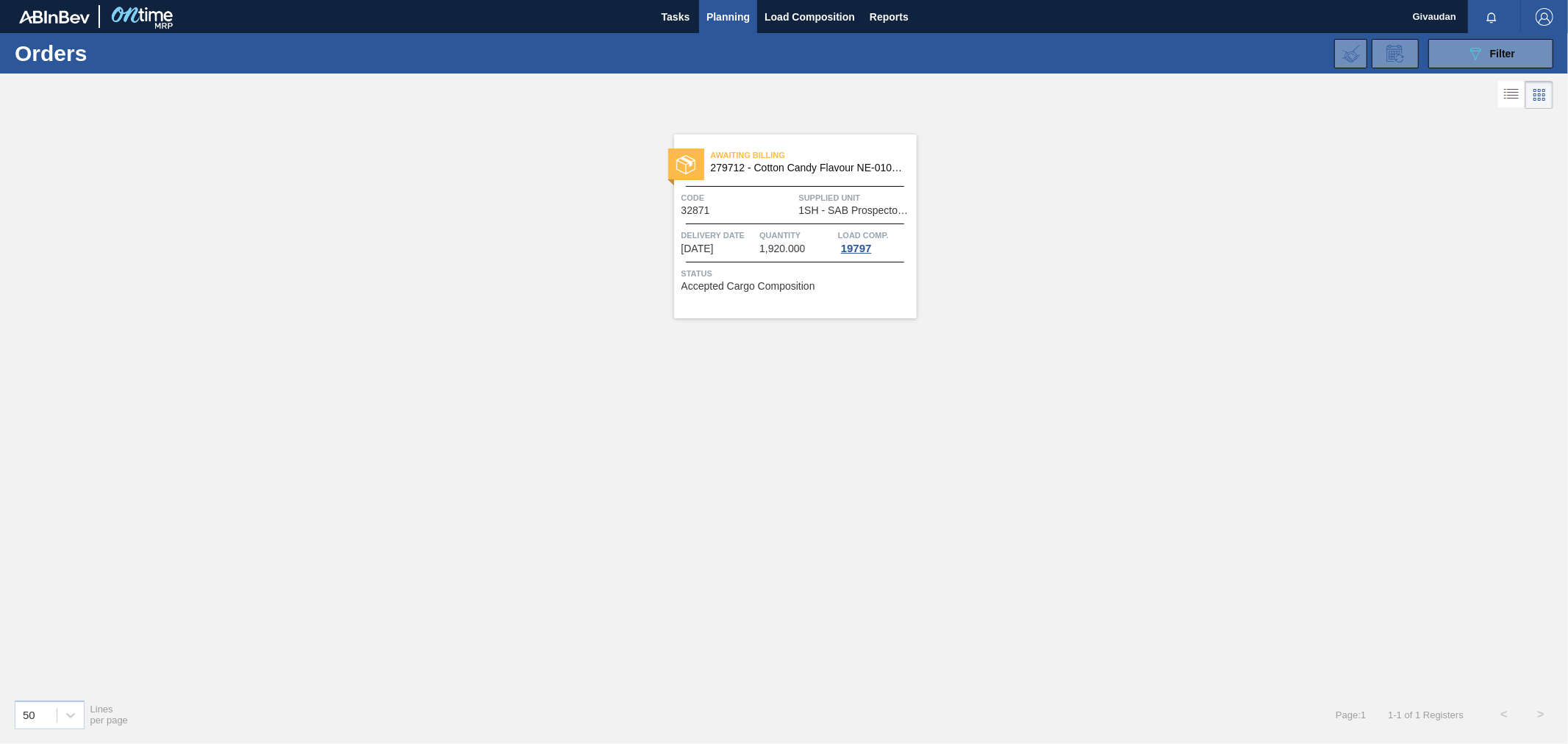
click at [831, 266] on span "Status" at bounding box center [797, 273] width 232 height 15
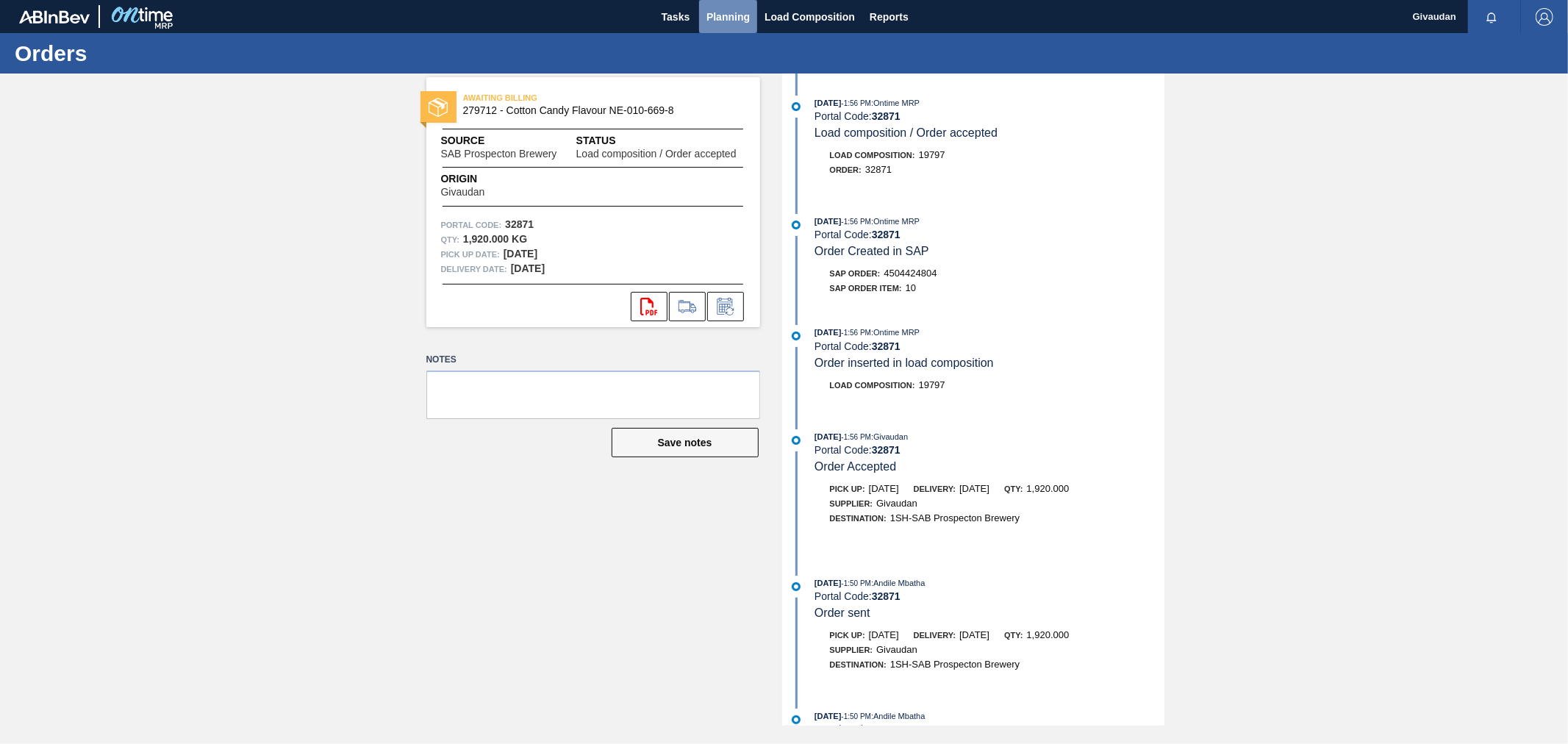
click at [712, 11] on span "Planning" at bounding box center [728, 17] width 44 height 18
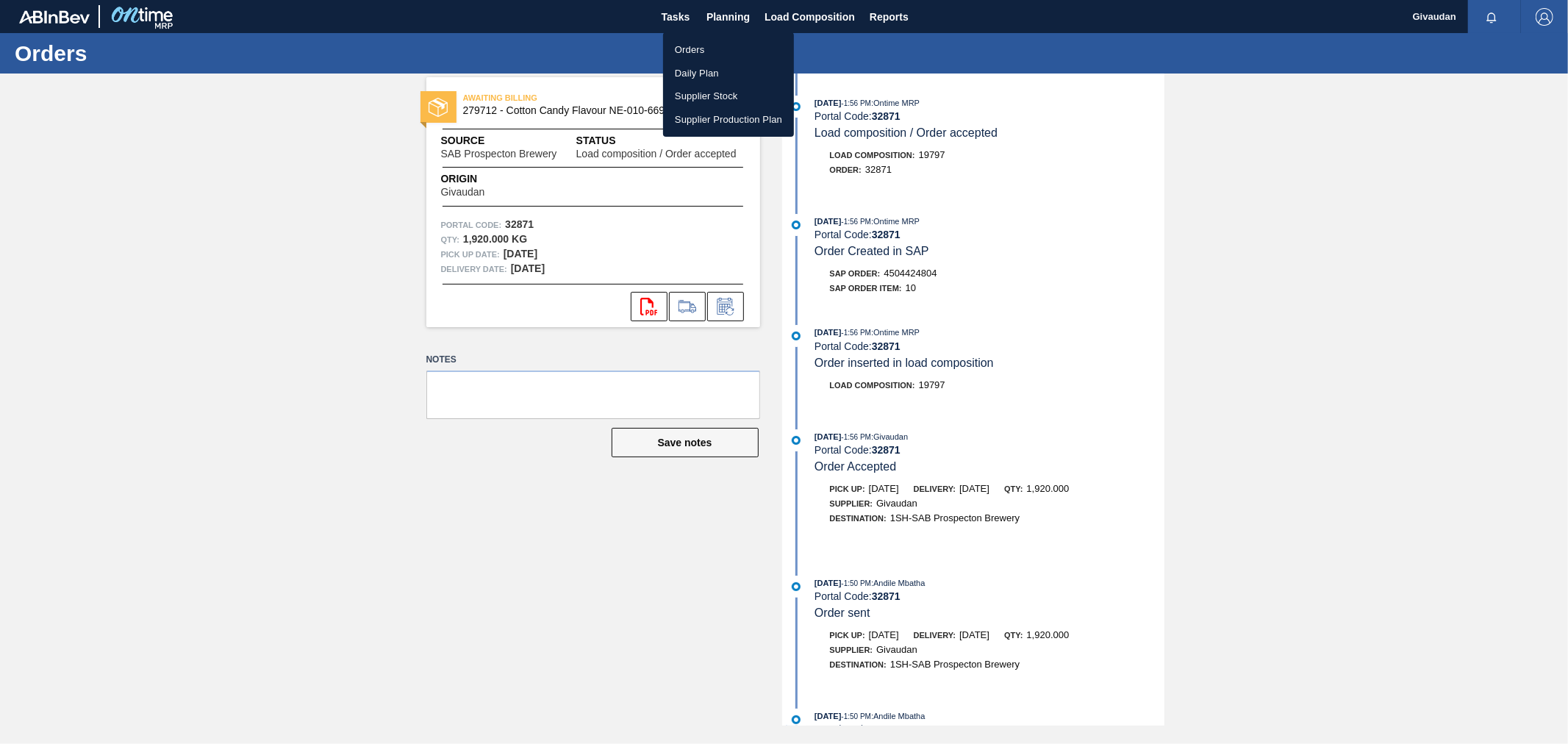
click at [723, 49] on li "Orders" at bounding box center [728, 50] width 131 height 23
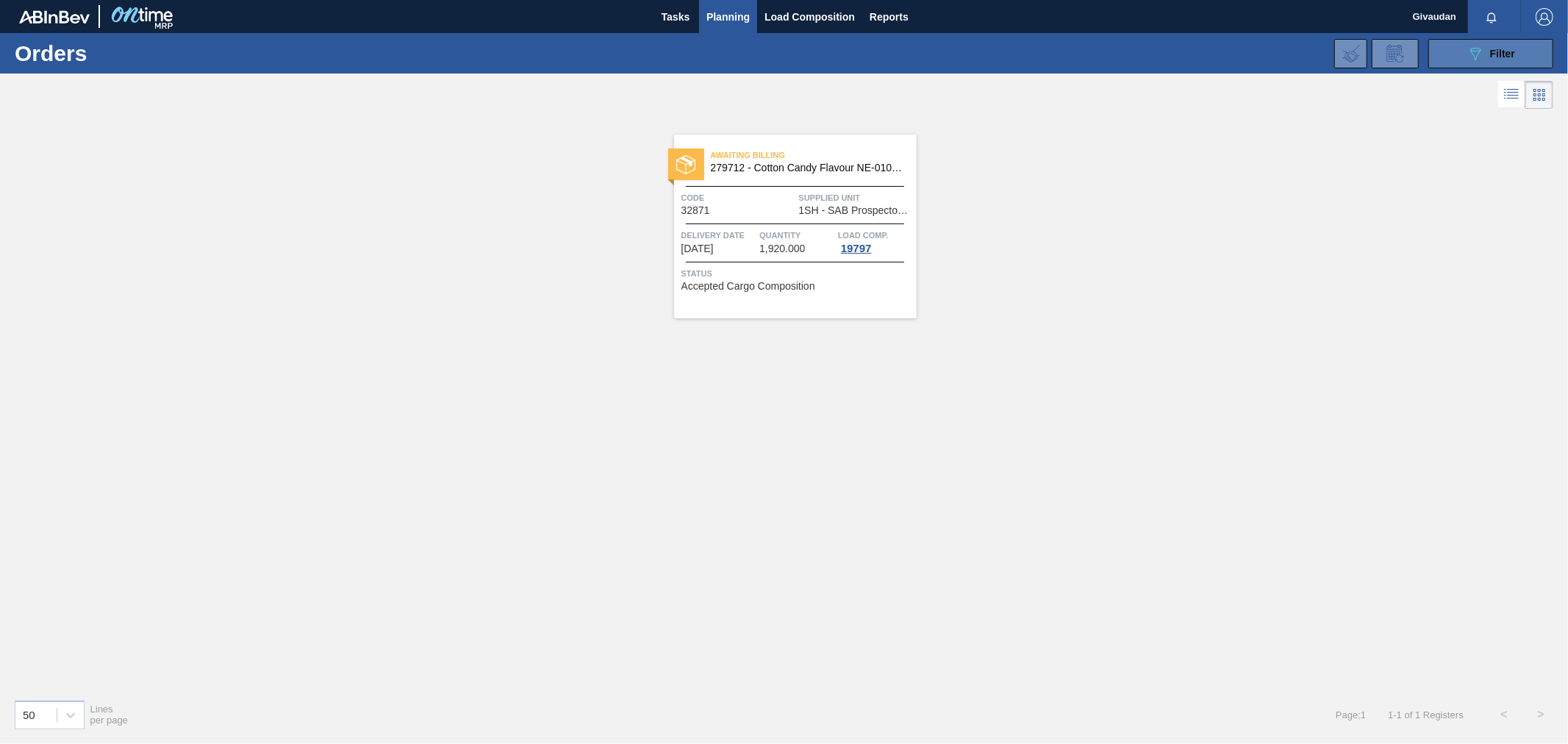
click at [1500, 54] on span "Filter" at bounding box center [1502, 53] width 25 height 12
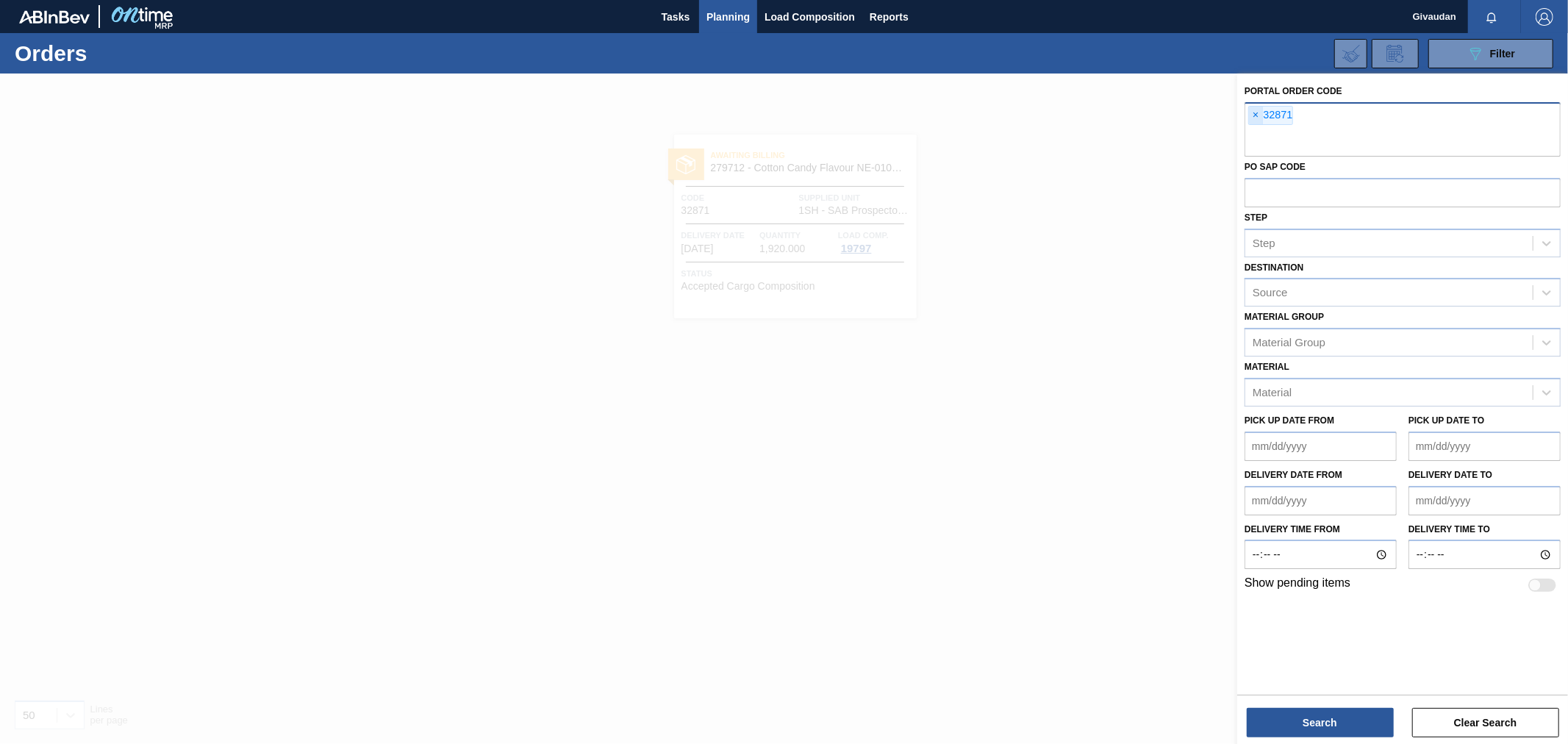
click at [1258, 113] on span "×" at bounding box center [1256, 116] width 14 height 18
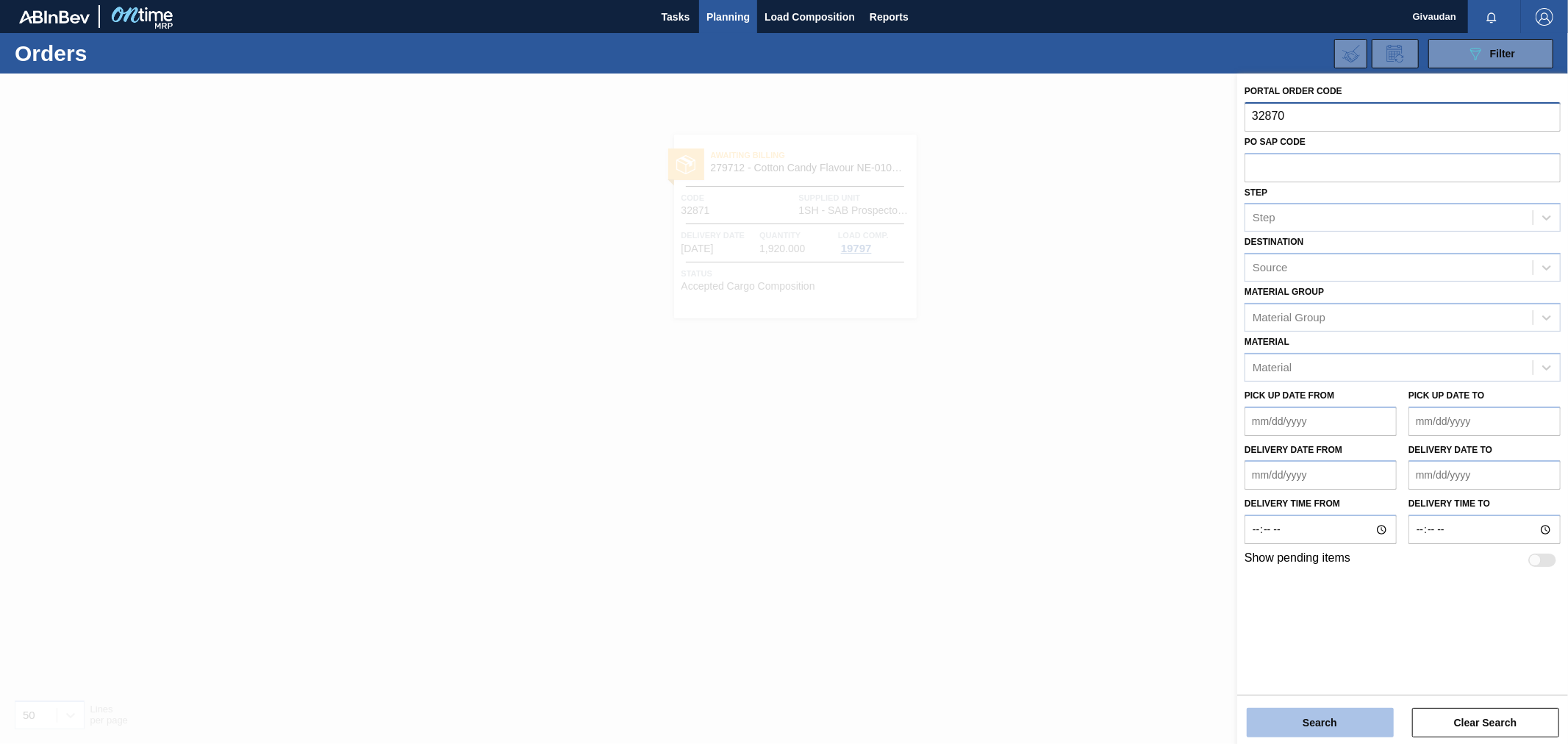
type input "32870"
click at [1321, 726] on button "Search" at bounding box center [1319, 723] width 147 height 29
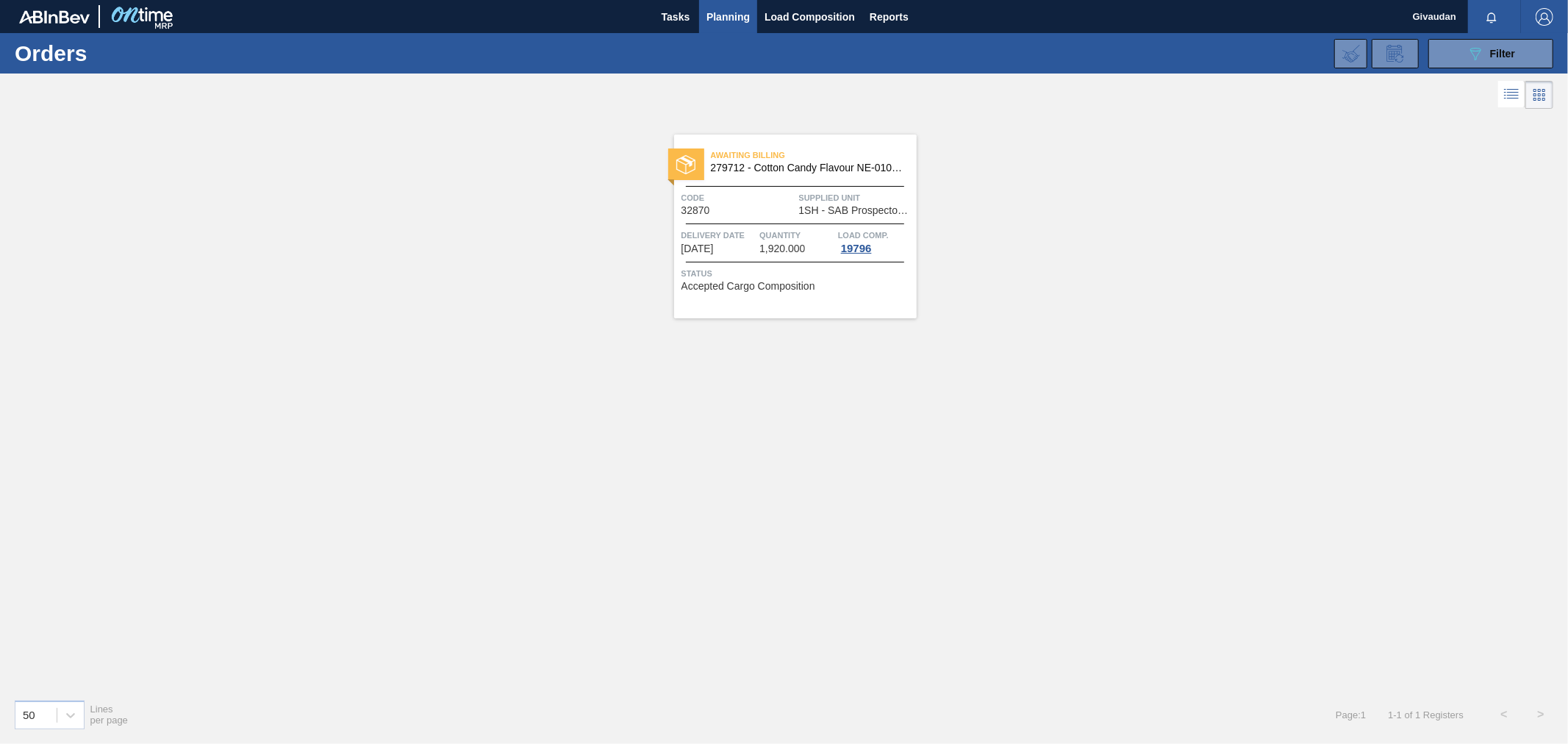
click at [800, 230] on span "Quantity" at bounding box center [797, 235] width 75 height 15
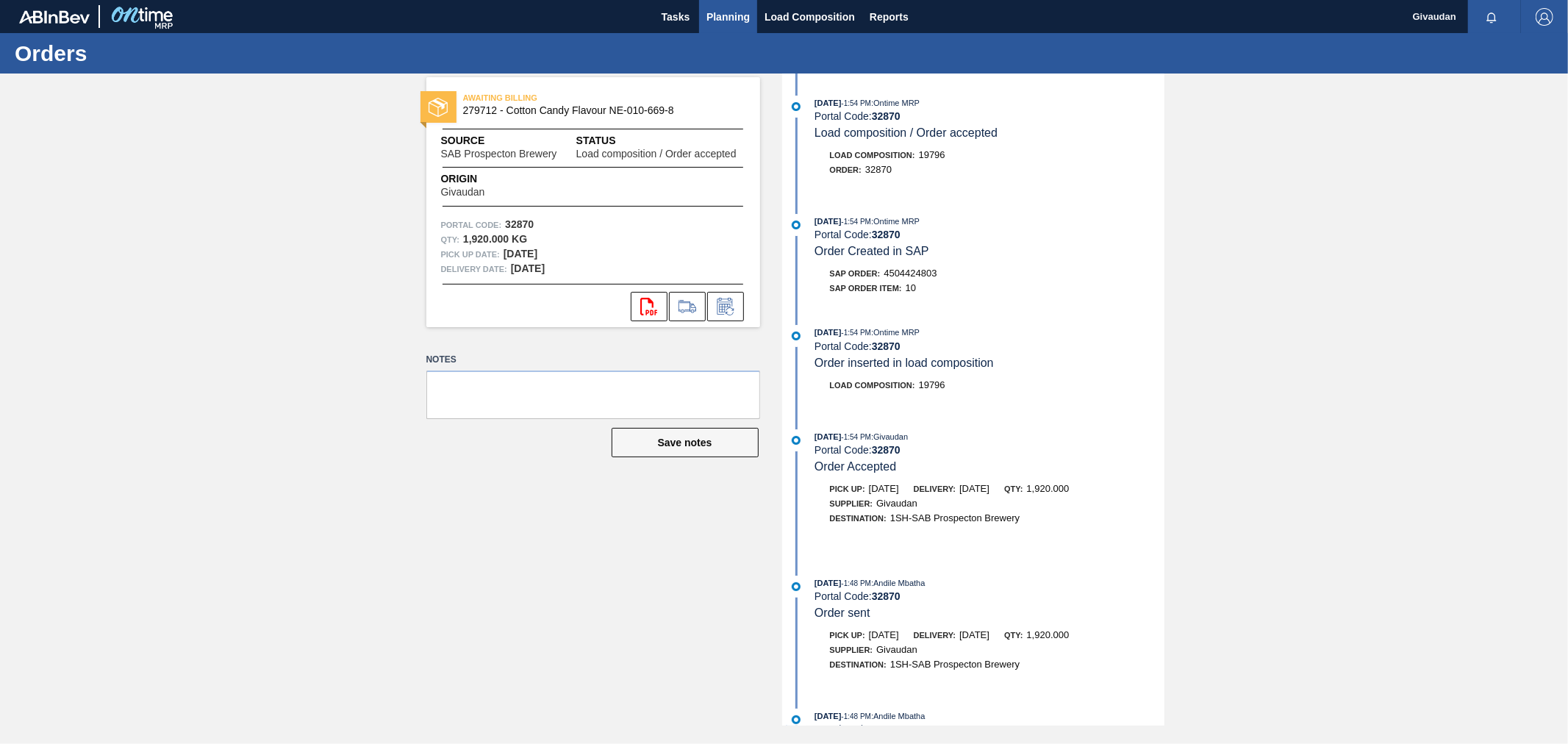
click at [736, 24] on span "Planning" at bounding box center [728, 17] width 44 height 18
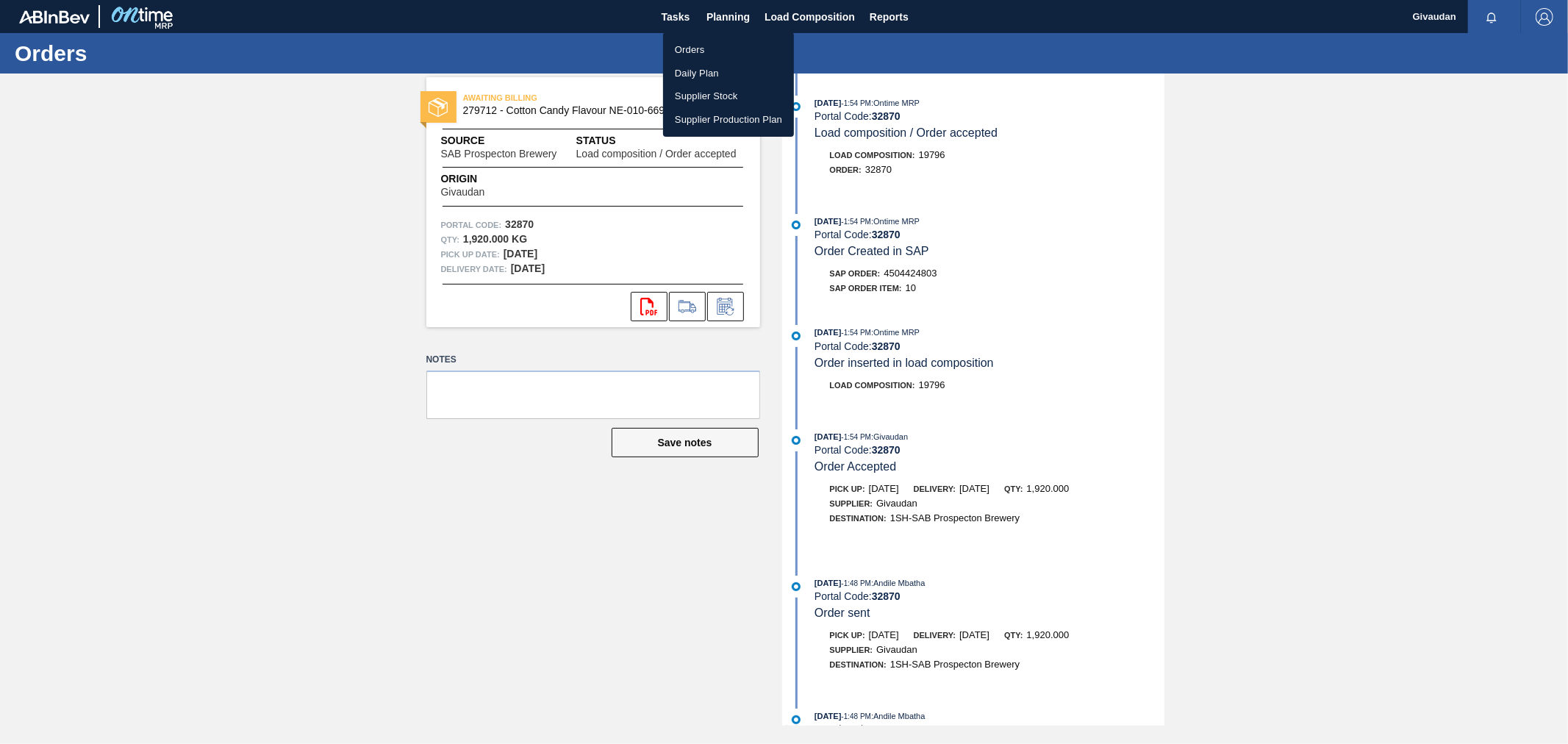
click at [715, 53] on li "Orders" at bounding box center [728, 50] width 131 height 23
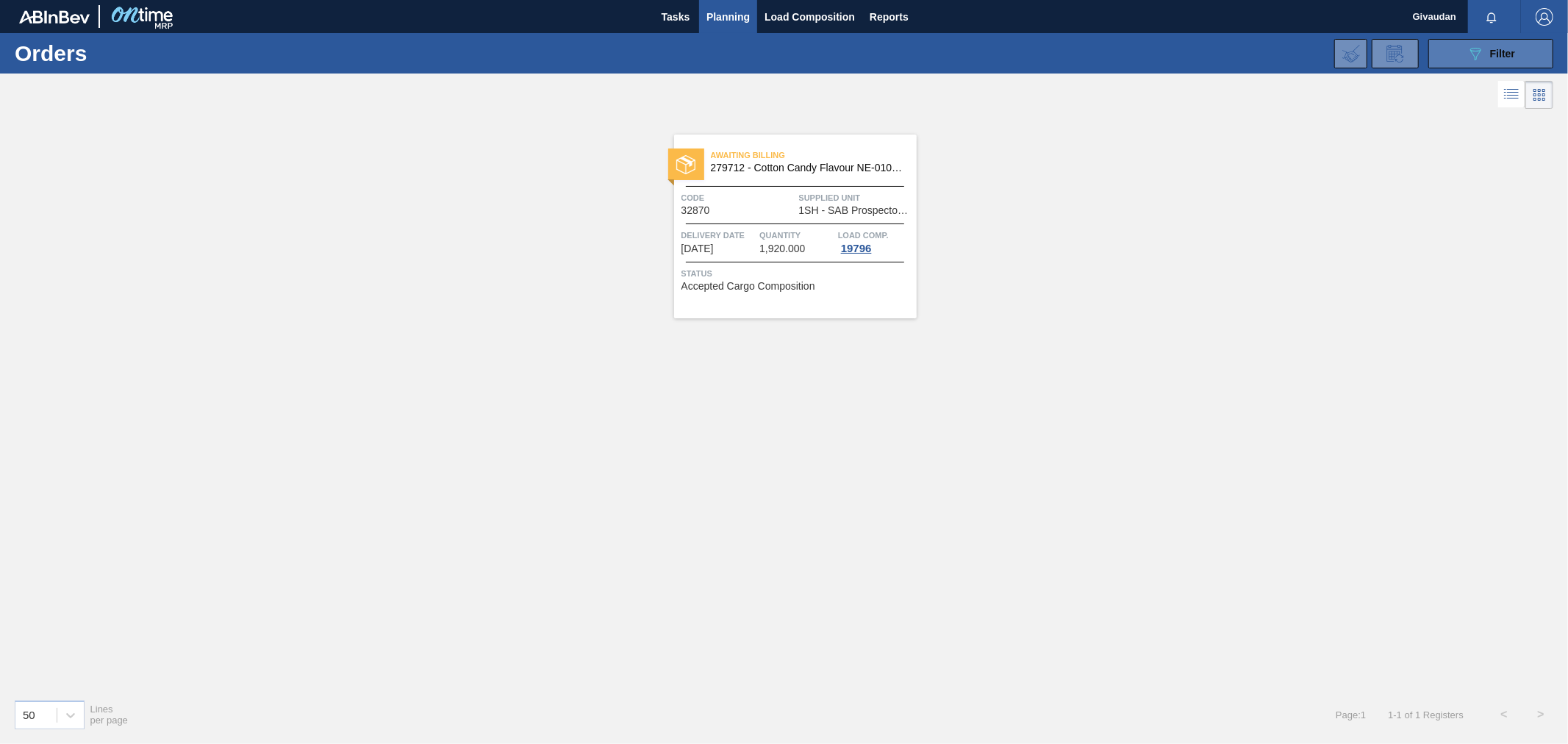
click at [1500, 48] on span "Filter" at bounding box center [1502, 53] width 25 height 12
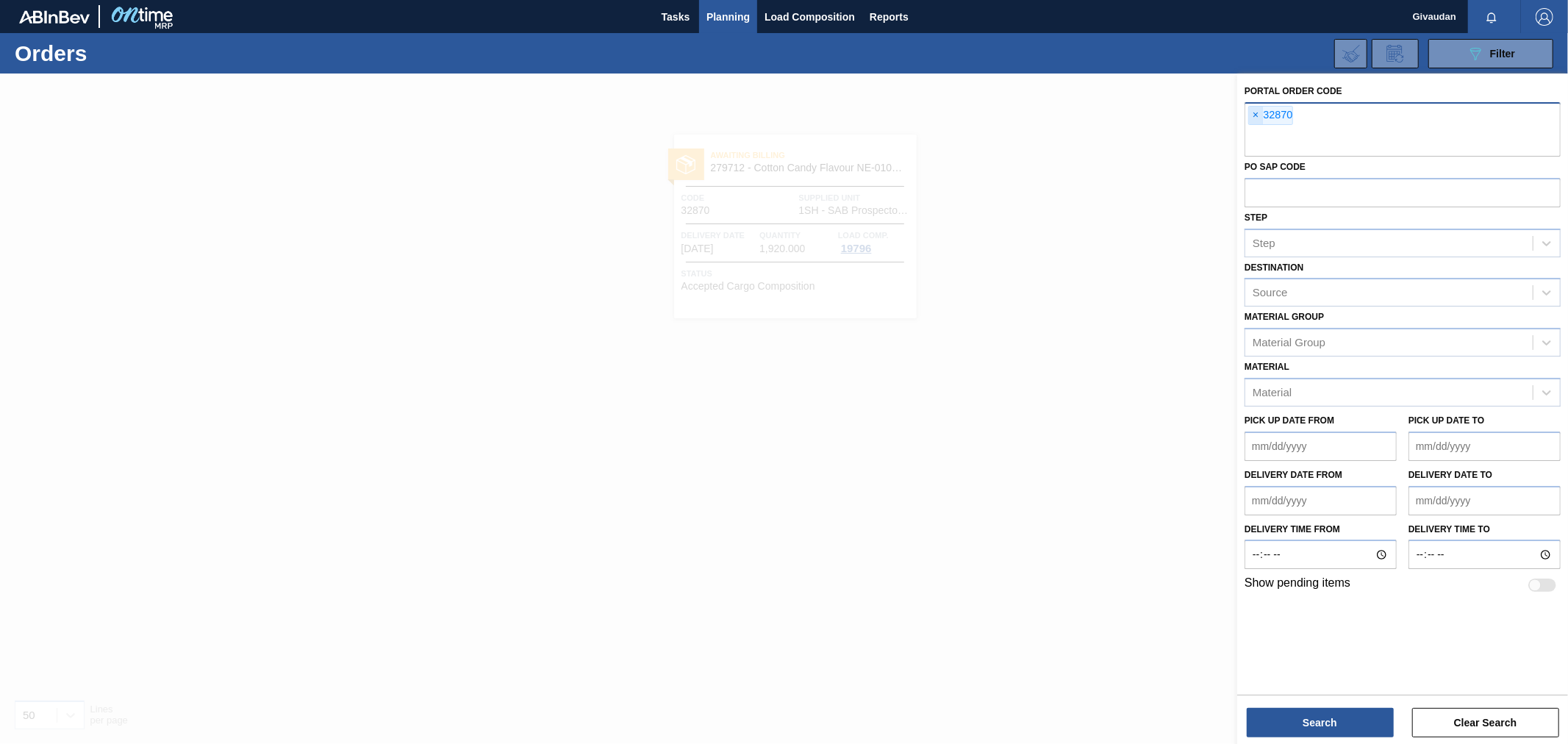
click at [1255, 112] on span "×" at bounding box center [1256, 116] width 14 height 18
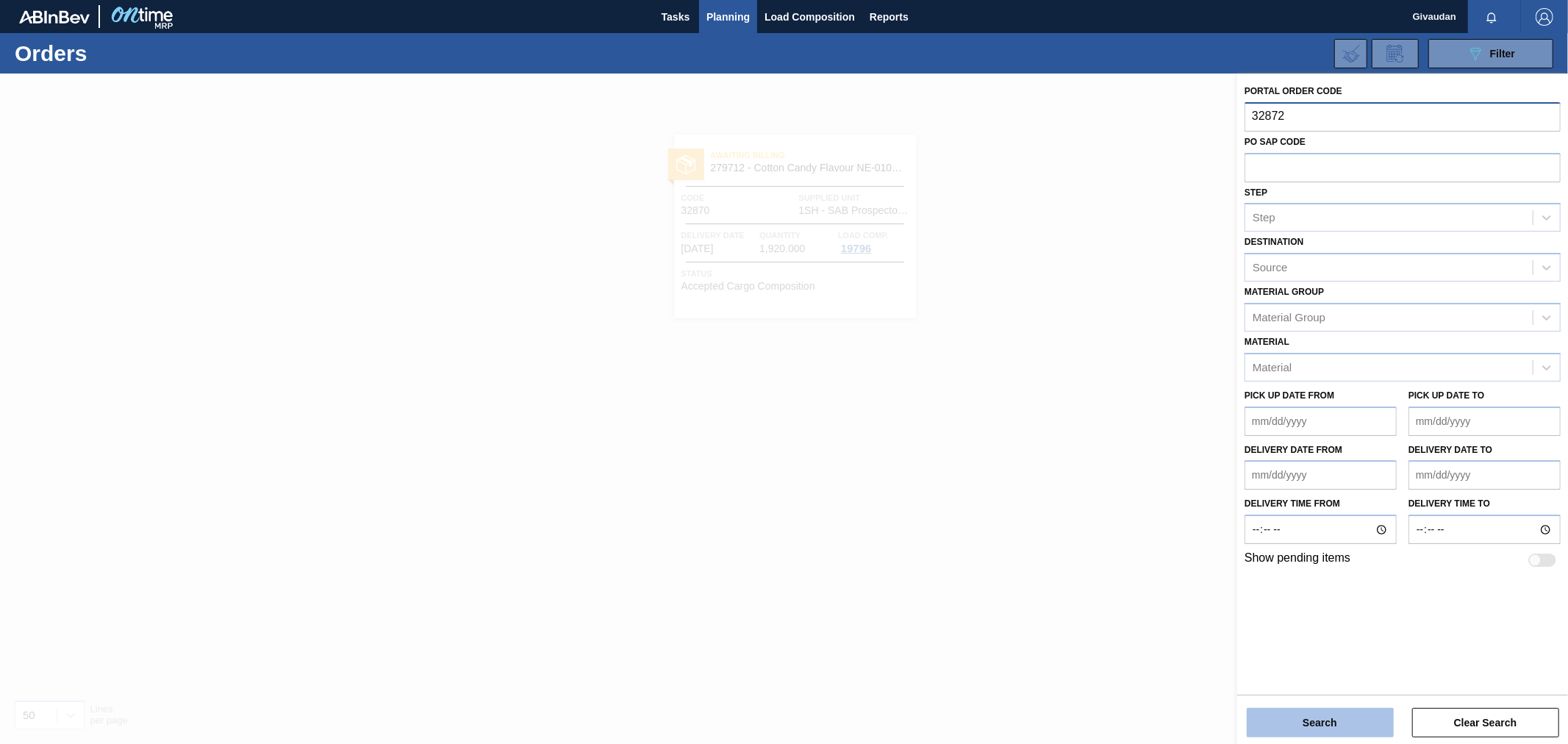
type input "32872"
click at [1320, 722] on button "Search" at bounding box center [1319, 723] width 147 height 29
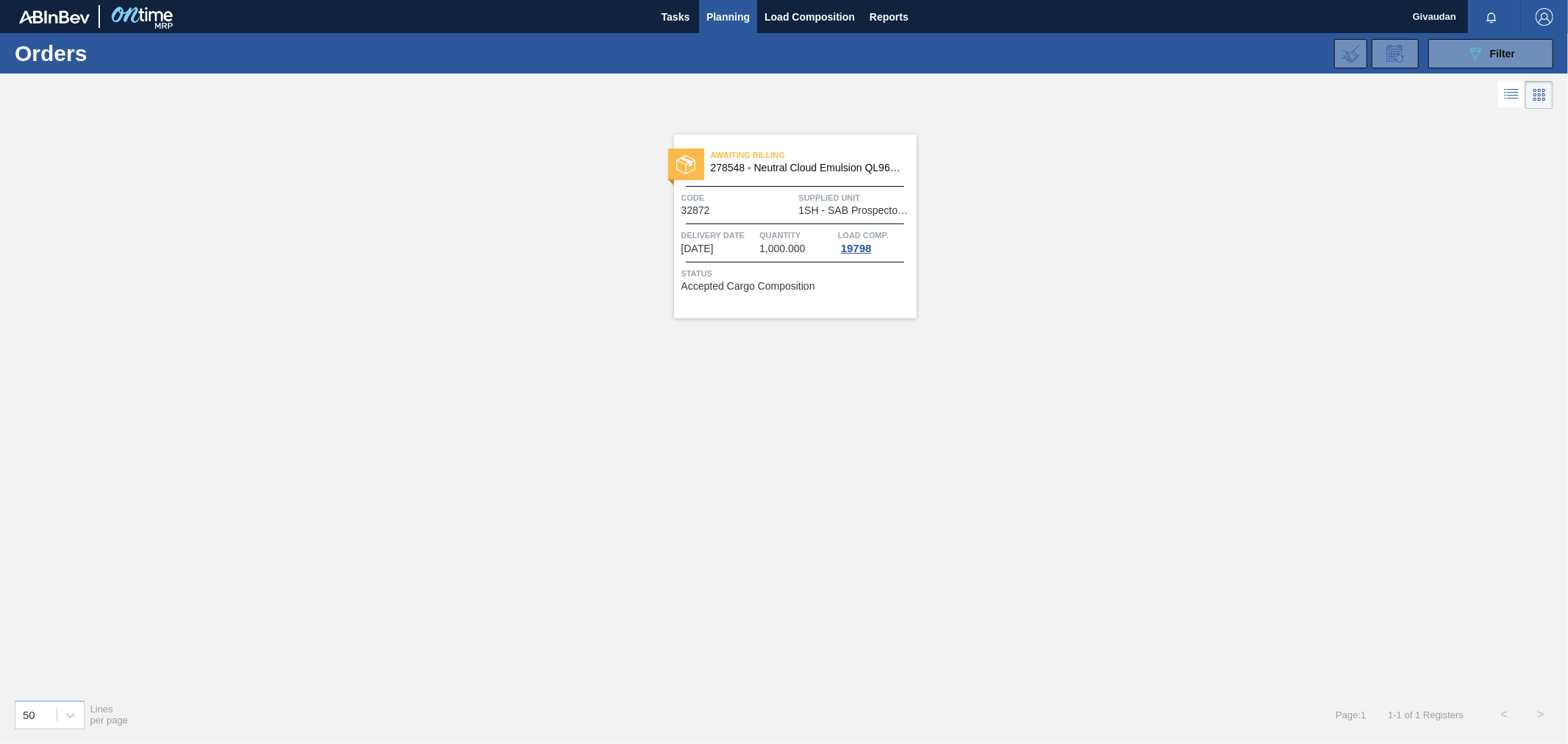
click at [776, 214] on div "Code 32872" at bounding box center [738, 203] width 114 height 26
